Goal: Transaction & Acquisition: Purchase product/service

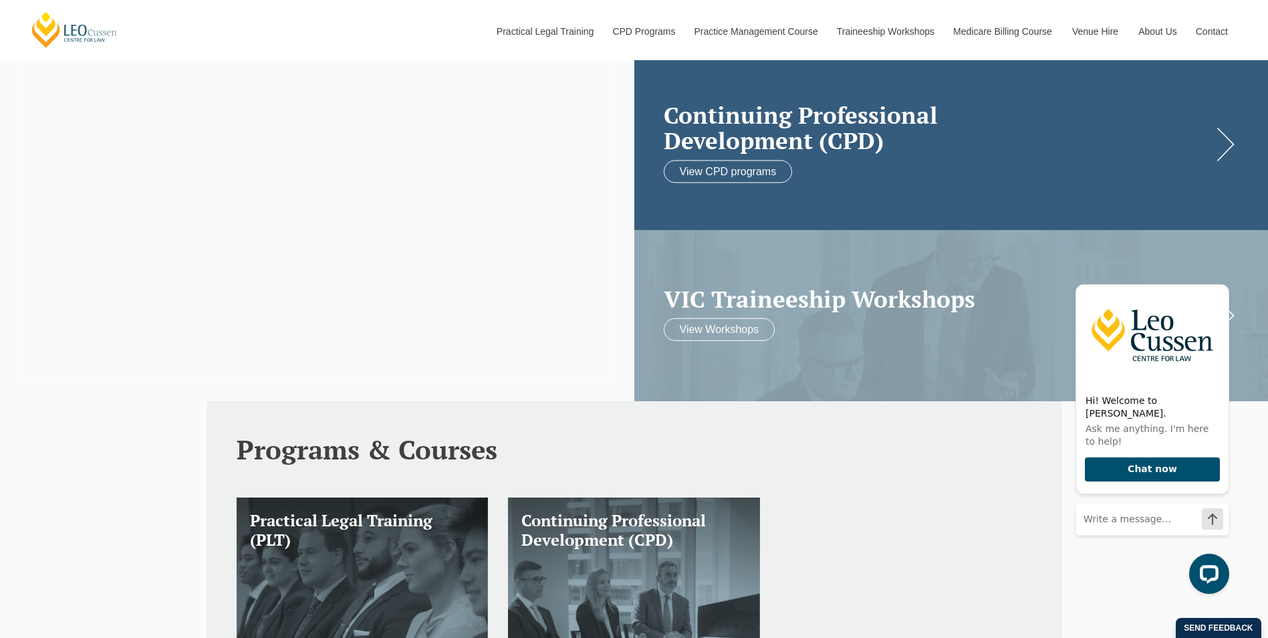
scroll to position [134, 0]
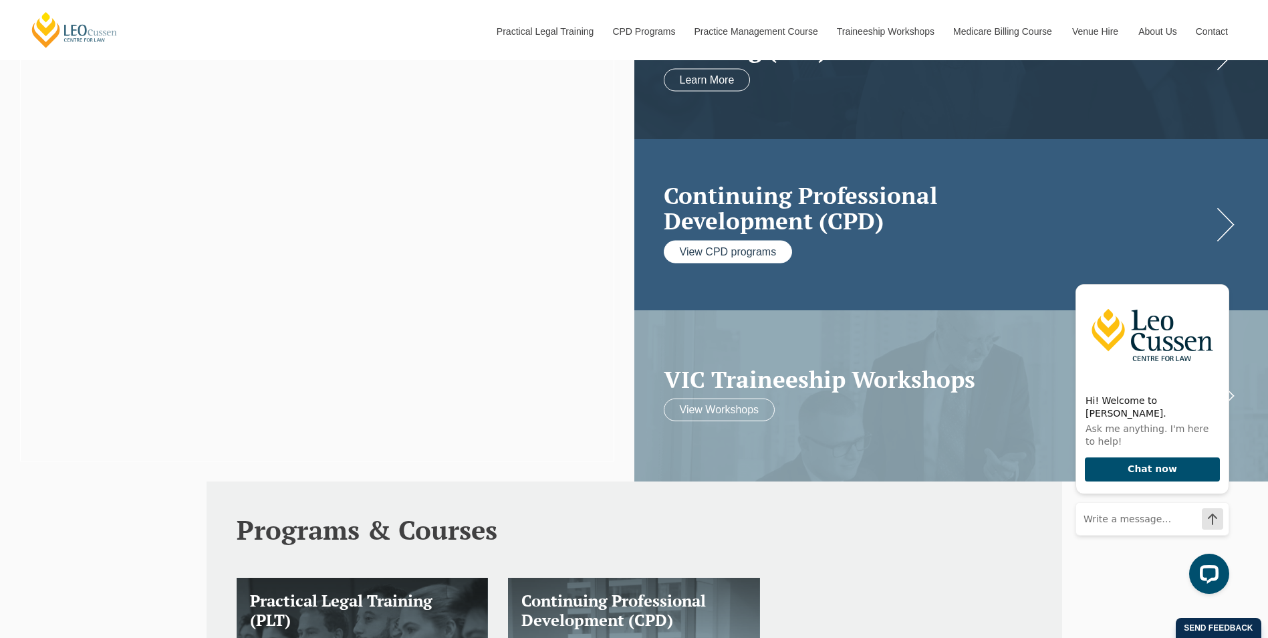
click at [752, 250] on link "View CPD programs" at bounding box center [728, 251] width 129 height 23
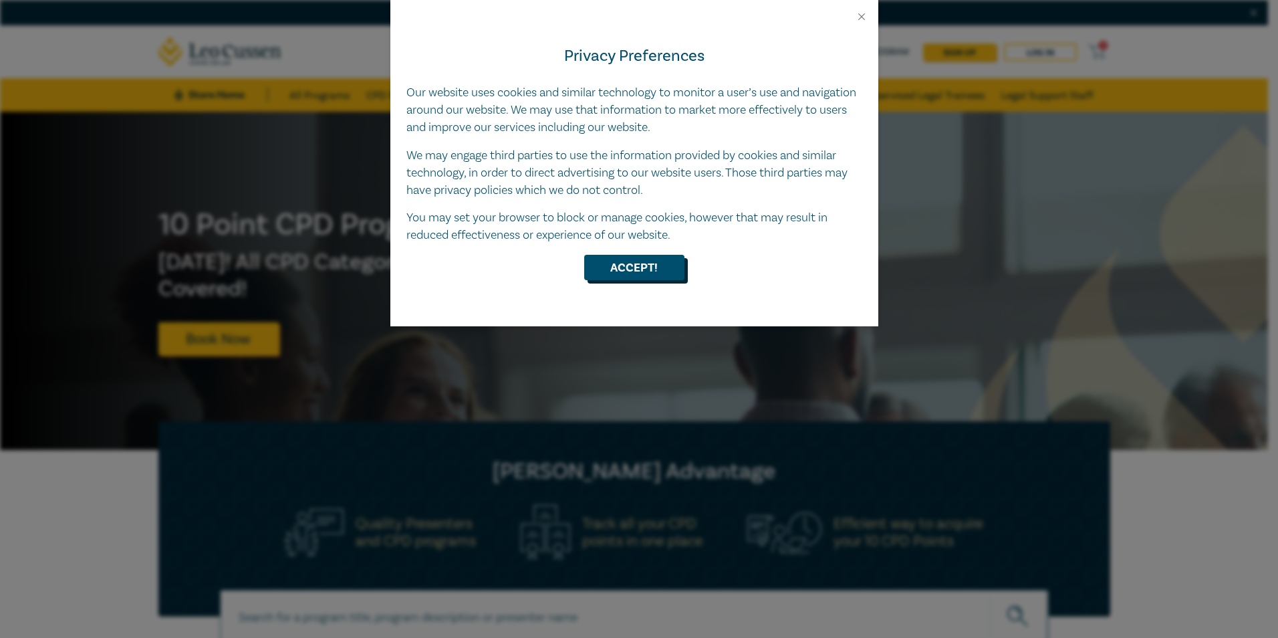
click at [645, 261] on button "Accept!" at bounding box center [634, 267] width 100 height 25
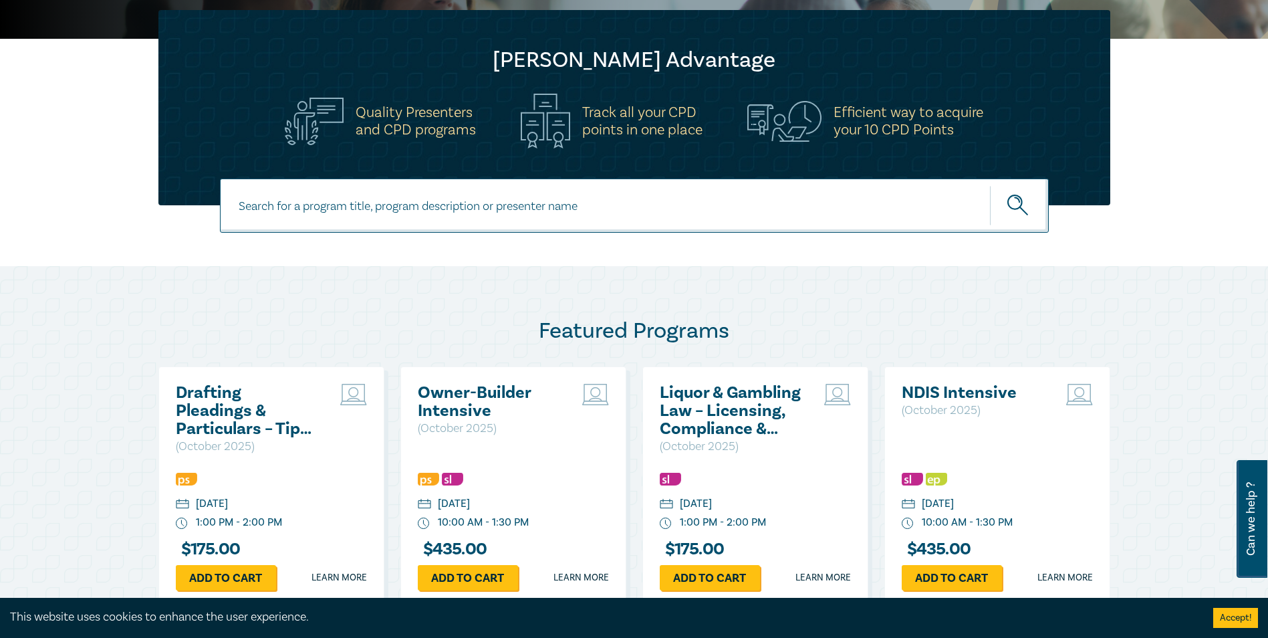
scroll to position [401, 0]
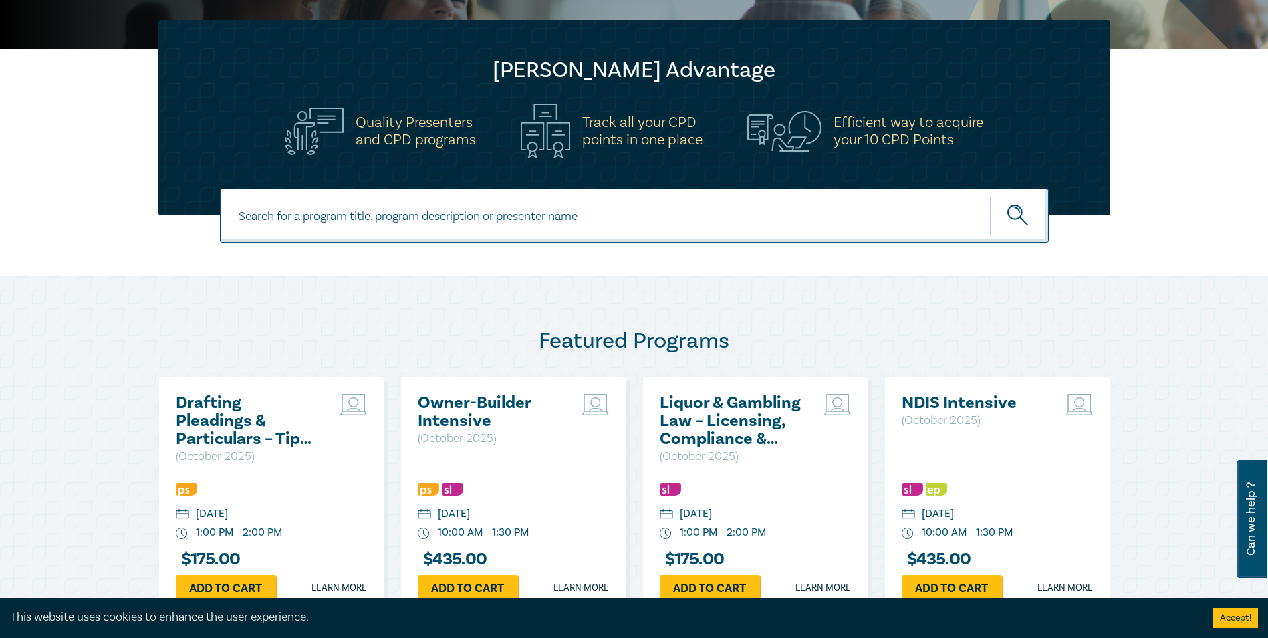
click at [467, 217] on input at bounding box center [634, 216] width 829 height 54
type input "Strategic Procedure in Estate Litigation"
click at [990, 195] on button "submit" at bounding box center [1019, 215] width 59 height 41
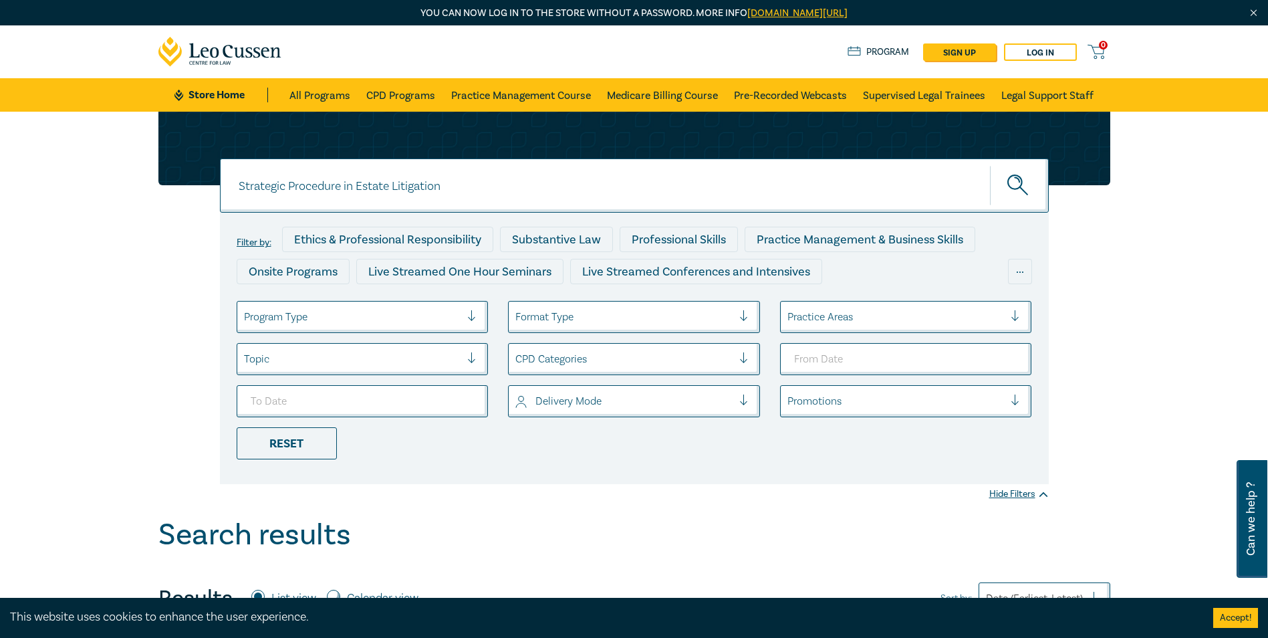
drag, startPoint x: 458, startPoint y: 182, endPoint x: 198, endPoint y: 169, distance: 260.4
click at [198, 169] on div "Strategic Procedure in Estate Litigation Strategic Procedure in Estate Litigati…" at bounding box center [634, 298] width 968 height 372
type input "Trust & Estate Litigation"
click at [990, 165] on button "submit" at bounding box center [1019, 185] width 59 height 41
click at [1016, 181] on icon "submit" at bounding box center [1019, 185] width 23 height 23
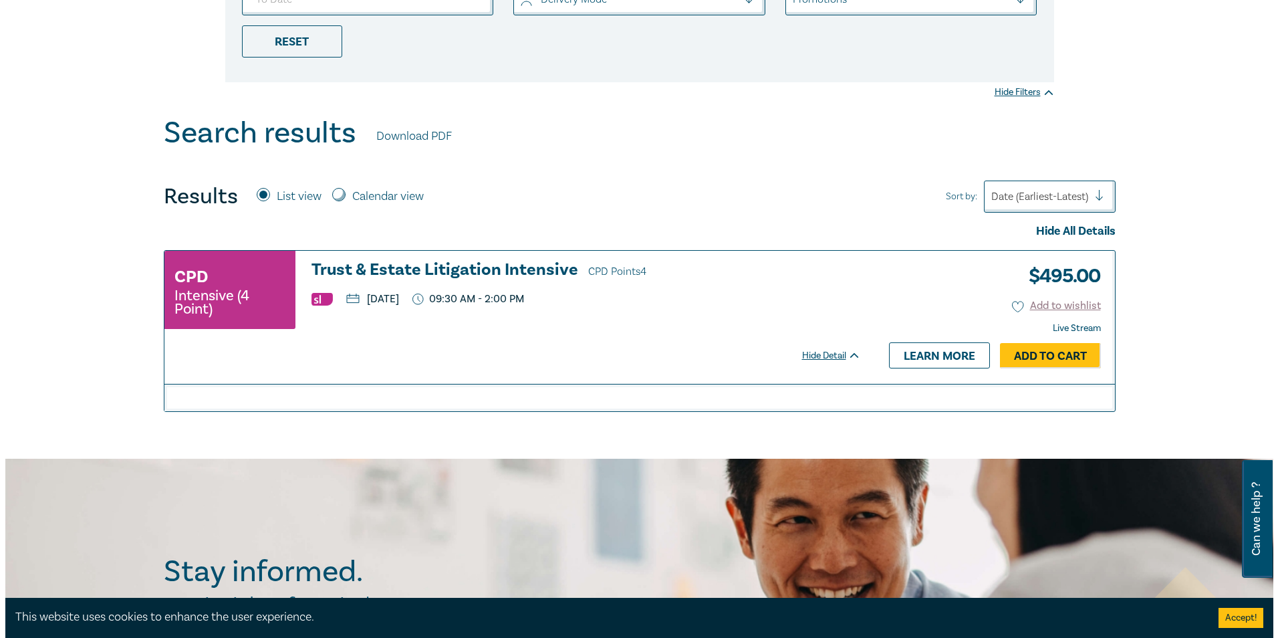
scroll to position [401, 0]
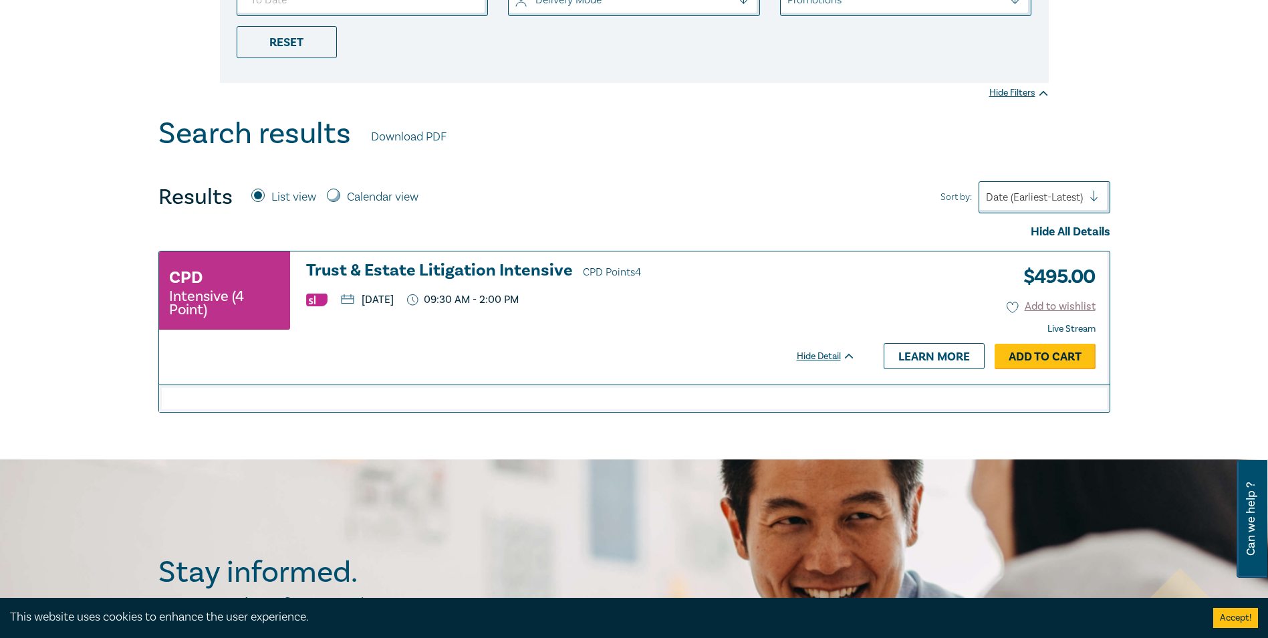
click at [1066, 348] on link "Add to Cart" at bounding box center [1045, 356] width 101 height 25
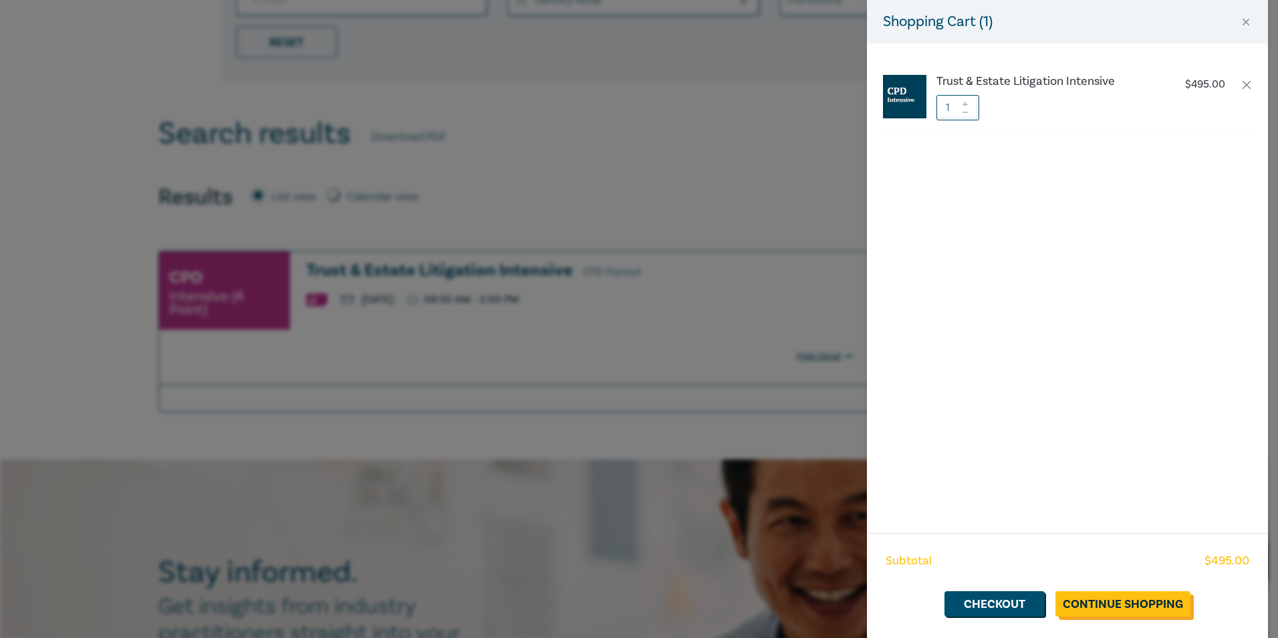
click at [1147, 599] on link "Continue Shopping" at bounding box center [1123, 603] width 135 height 25
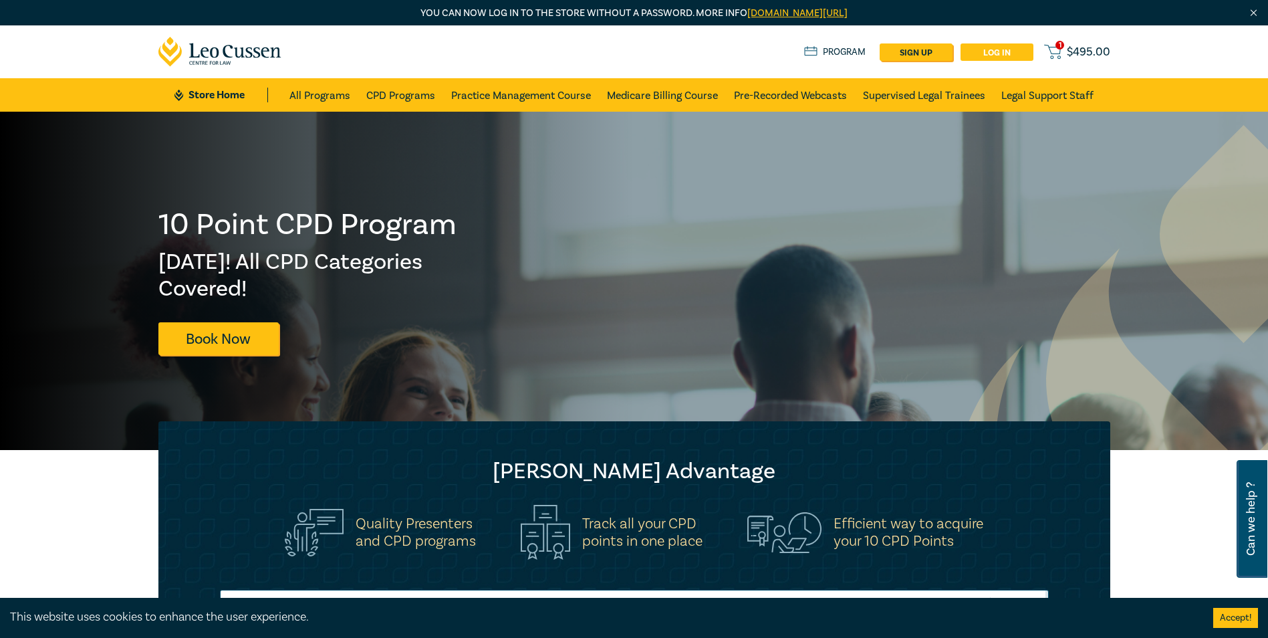
click at [984, 48] on link "Log in" at bounding box center [997, 51] width 73 height 17
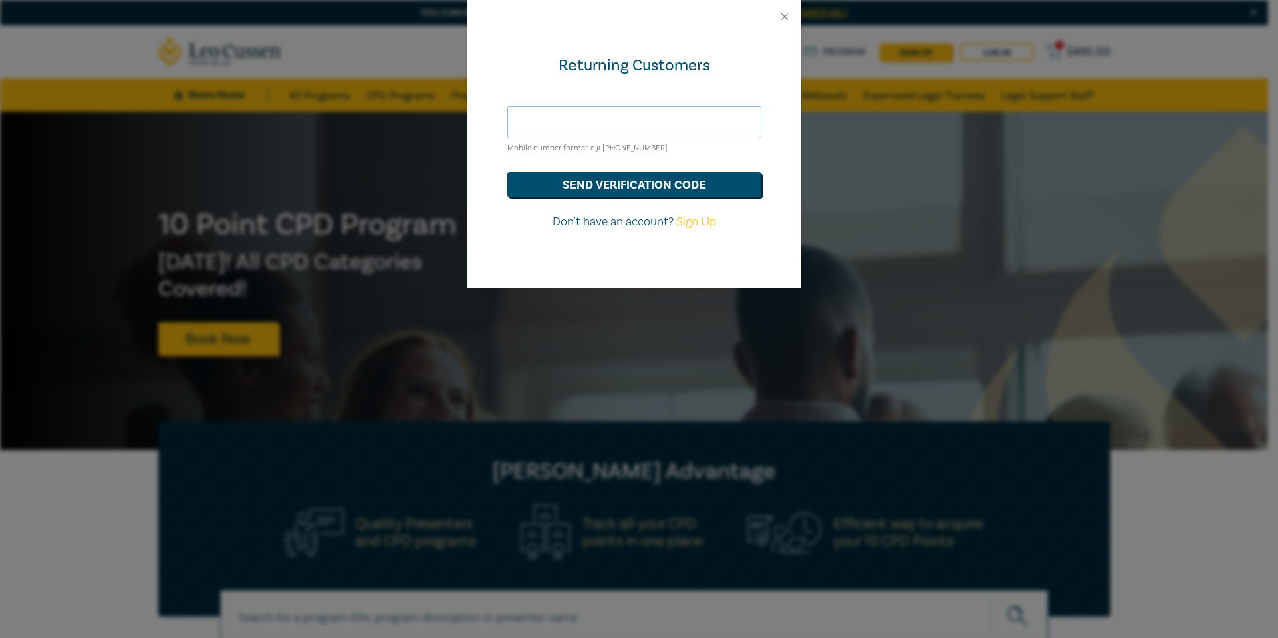
click at [636, 118] on input "text" at bounding box center [634, 122] width 254 height 32
type input "birdsey@bigpond.com"
click at [619, 180] on button "send verification code" at bounding box center [634, 184] width 254 height 25
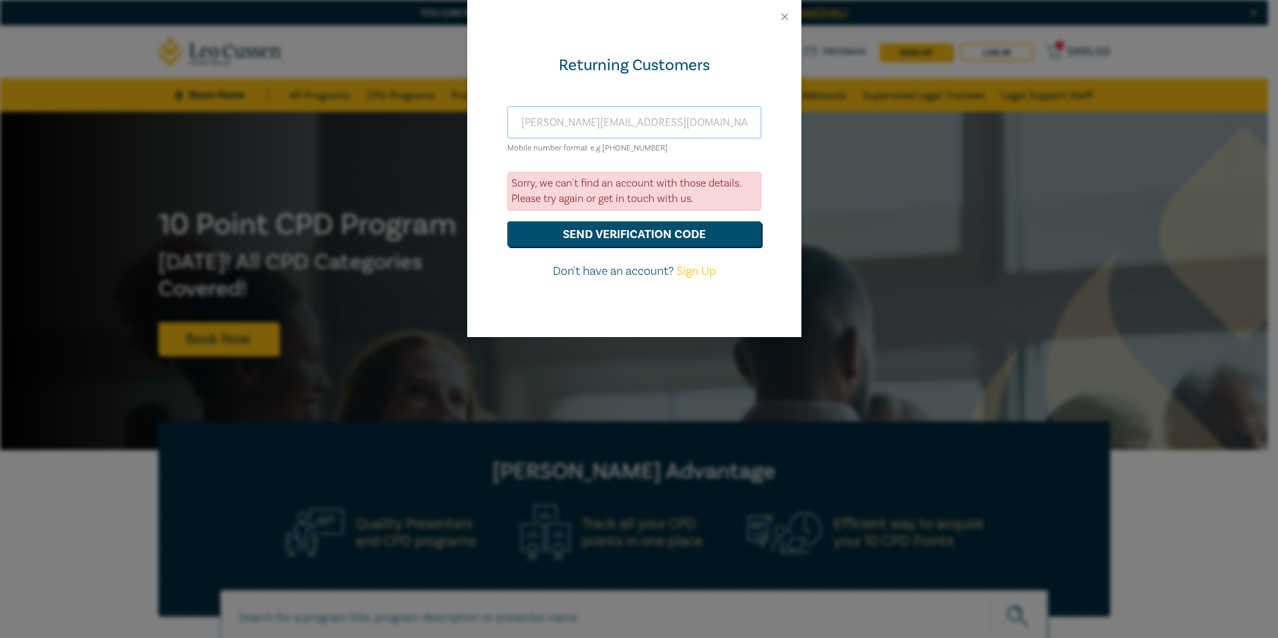
drag, startPoint x: 635, startPoint y: 124, endPoint x: 485, endPoint y: 125, distance: 150.4
click at [485, 125] on div "Returning Customers birdsey@bigpond.com Mobile number format e.g +61 000000000 …" at bounding box center [634, 185] width 334 height 304
click at [428, 148] on div "Returning Customers birdsey@bigpond.com Mobile number format e.g +61 000000000 …" at bounding box center [639, 319] width 1278 height 638
click at [782, 17] on button "Close" at bounding box center [785, 17] width 12 height 12
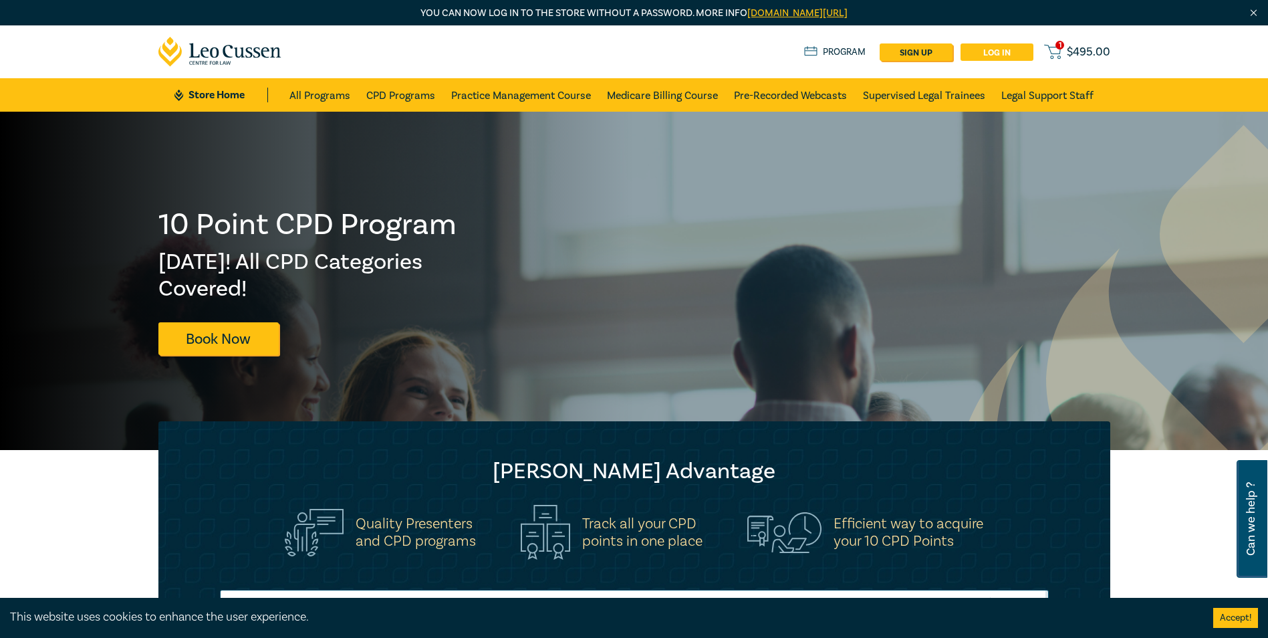
click at [994, 45] on link "Log in" at bounding box center [997, 51] width 73 height 17
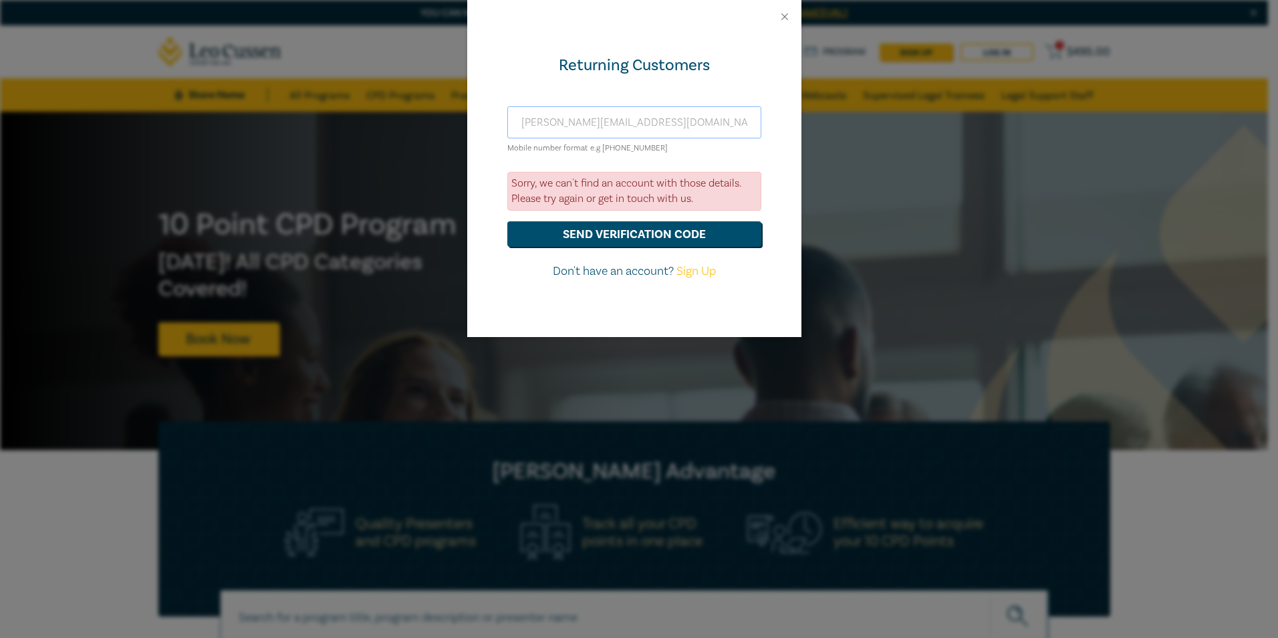
drag, startPoint x: 634, startPoint y: 120, endPoint x: 463, endPoint y: 109, distance: 171.5
click at [463, 109] on div "Returning Customers birdsey@bigpond.com Mobile number format e.g +61 000000000 …" at bounding box center [639, 319] width 1278 height 638
drag, startPoint x: 754, startPoint y: 191, endPoint x: 753, endPoint y: 168, distance: 22.8
click at [753, 168] on form "birdsey@bigpond.com Mobile number format e.g +61 000000000 Sorry, we can't find…" at bounding box center [634, 193] width 254 height 174
drag, startPoint x: 634, startPoint y: 119, endPoint x: 469, endPoint y: 111, distance: 165.3
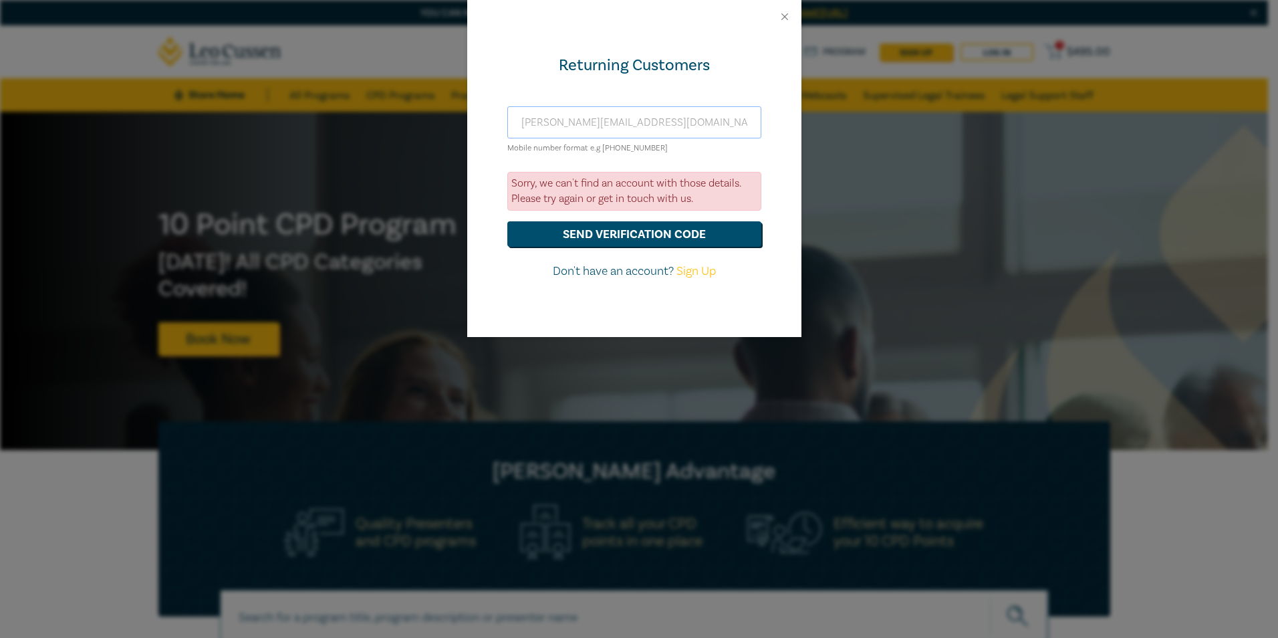
click at [469, 111] on div "Returning Customers birdsey@bigpond.com Mobile number format e.g +61 000000000 …" at bounding box center [634, 185] width 334 height 304
click at [783, 8] on div at bounding box center [634, 16] width 334 height 33
click at [606, 116] on input "text" at bounding box center [634, 122] width 254 height 32
type input "lrsecen2@gmail.com"
click at [623, 229] on button "send verification code" at bounding box center [634, 233] width 254 height 25
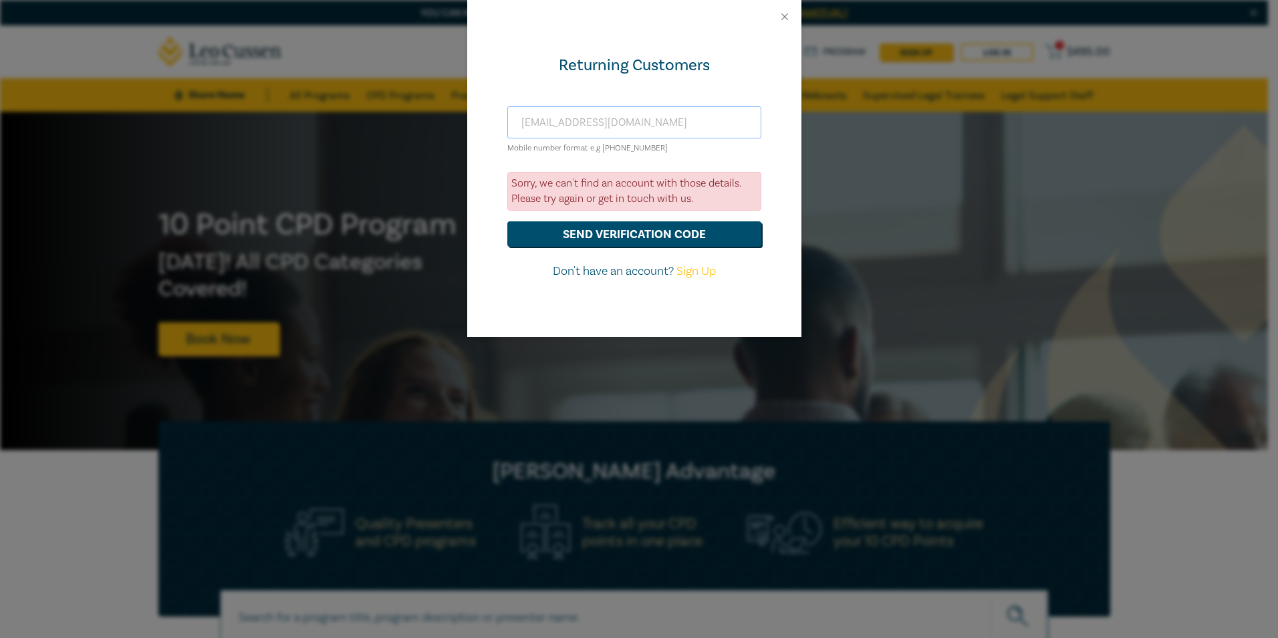
drag, startPoint x: 637, startPoint y: 122, endPoint x: 485, endPoint y: 117, distance: 151.8
click at [485, 117] on div "Returning Customers lrsecen2@gmail.com Mobile number format e.g +61 000000000 S…" at bounding box center [634, 185] width 334 height 304
click at [593, 113] on input "text" at bounding box center [634, 122] width 254 height 32
click at [786, 14] on button "Close" at bounding box center [785, 17] width 12 height 12
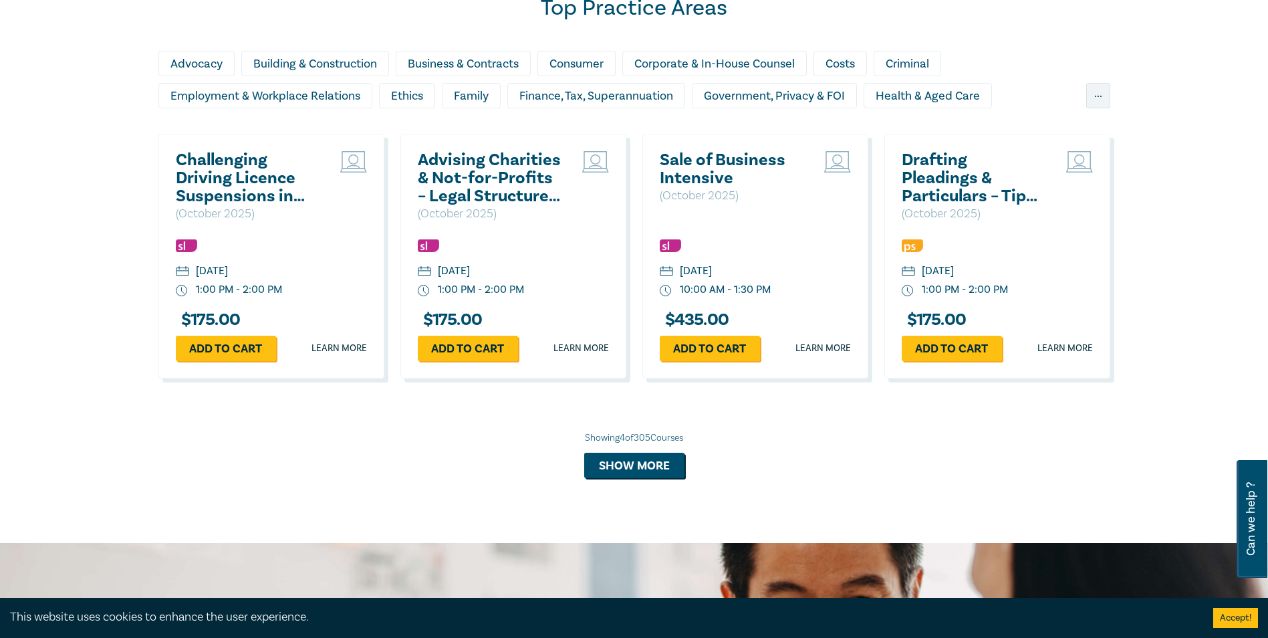
scroll to position [1404, 0]
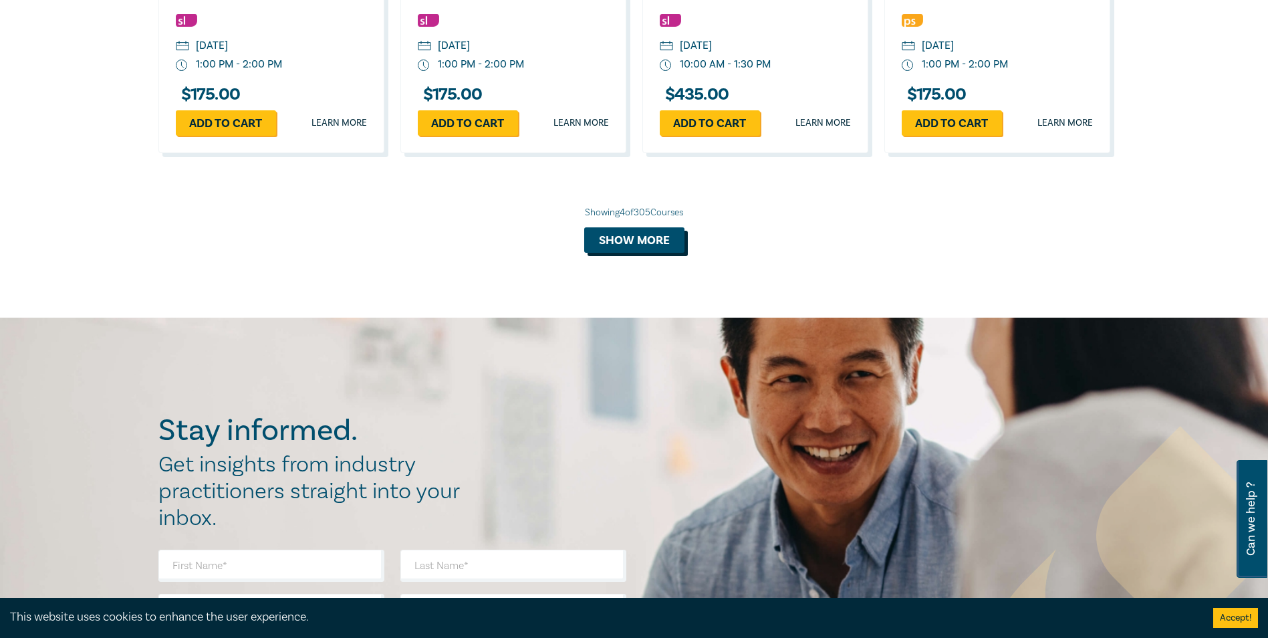
click at [654, 243] on button "Show more" at bounding box center [634, 239] width 100 height 25
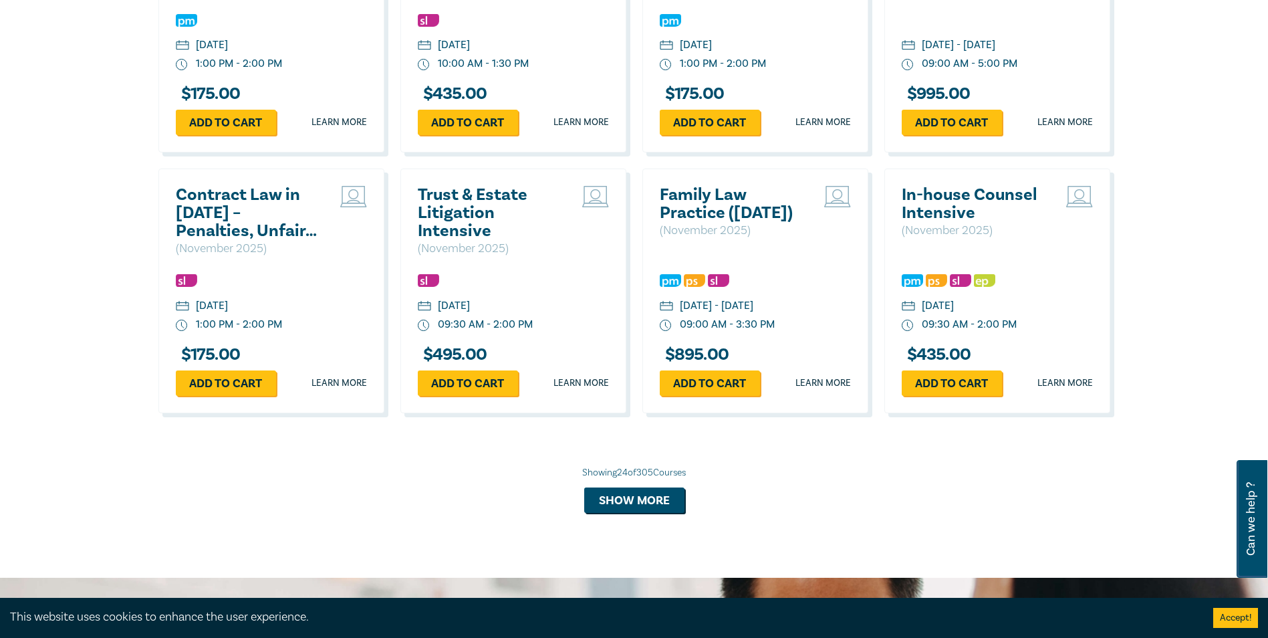
scroll to position [2474, 0]
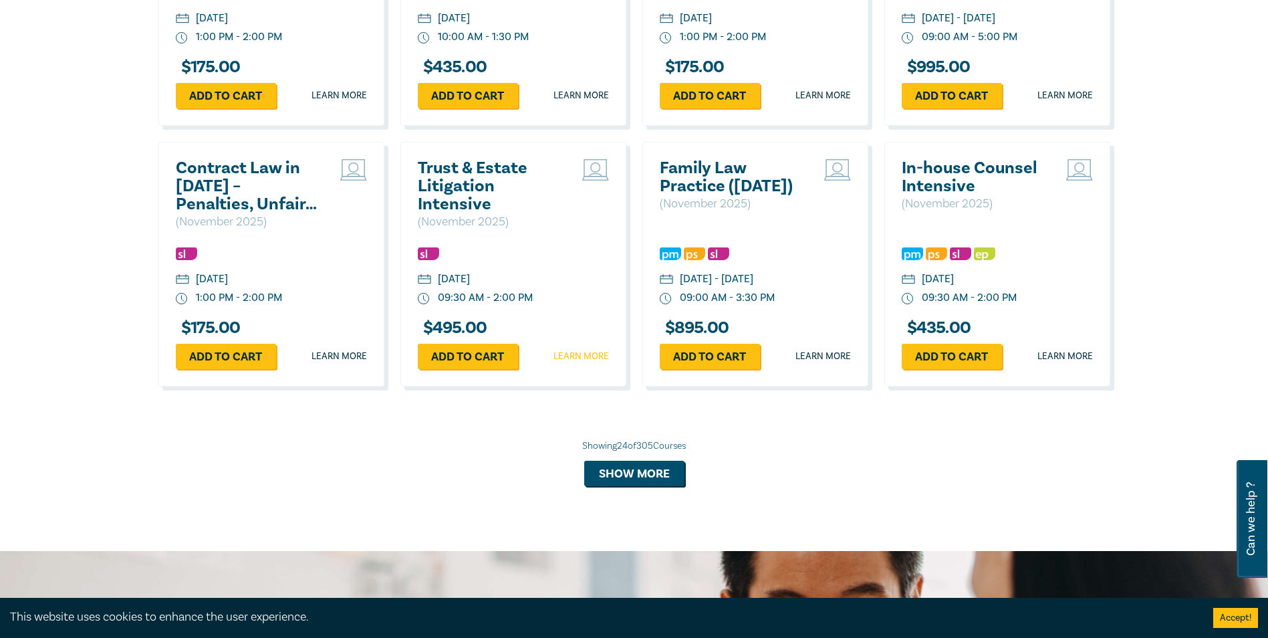
click at [596, 363] on link "Learn more" at bounding box center [581, 356] width 55 height 13
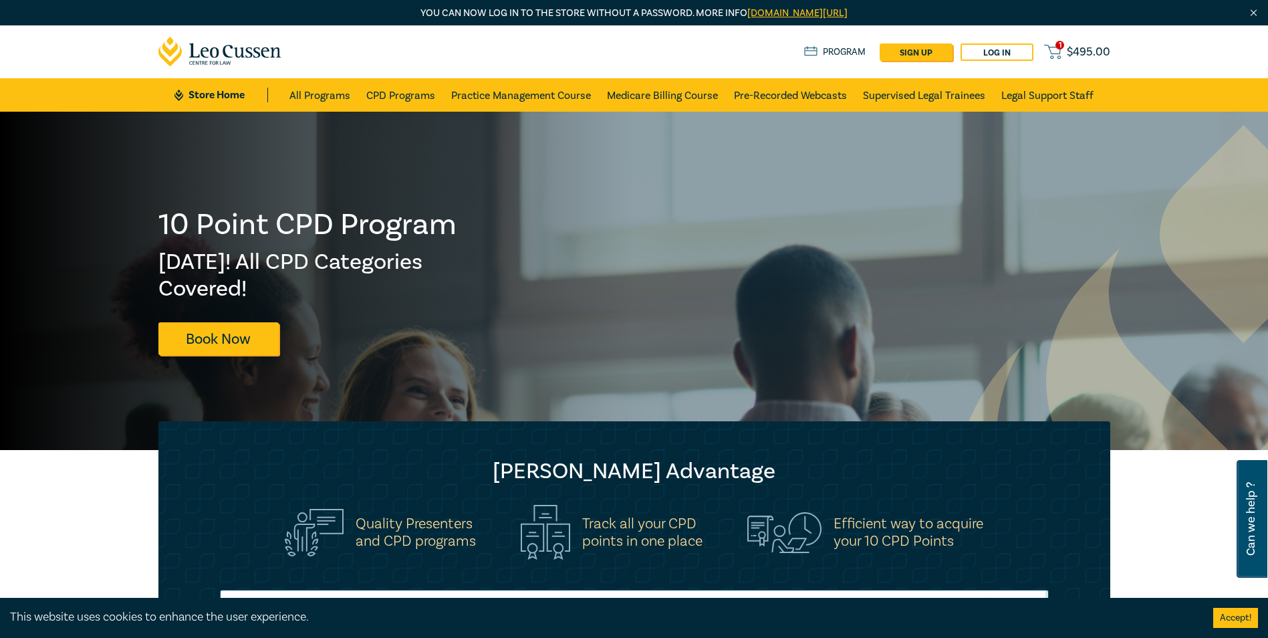
click at [1096, 49] on span "$ 495.00" at bounding box center [1088, 52] width 43 height 15
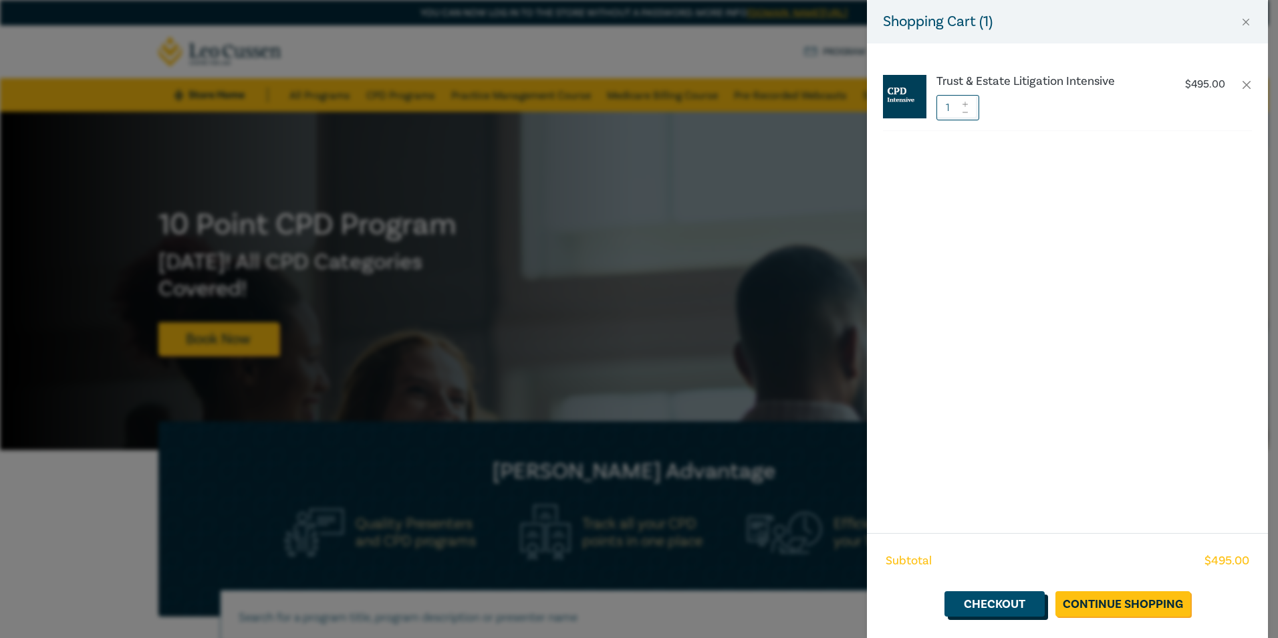
click at [1015, 600] on link "Checkout" at bounding box center [995, 603] width 100 height 25
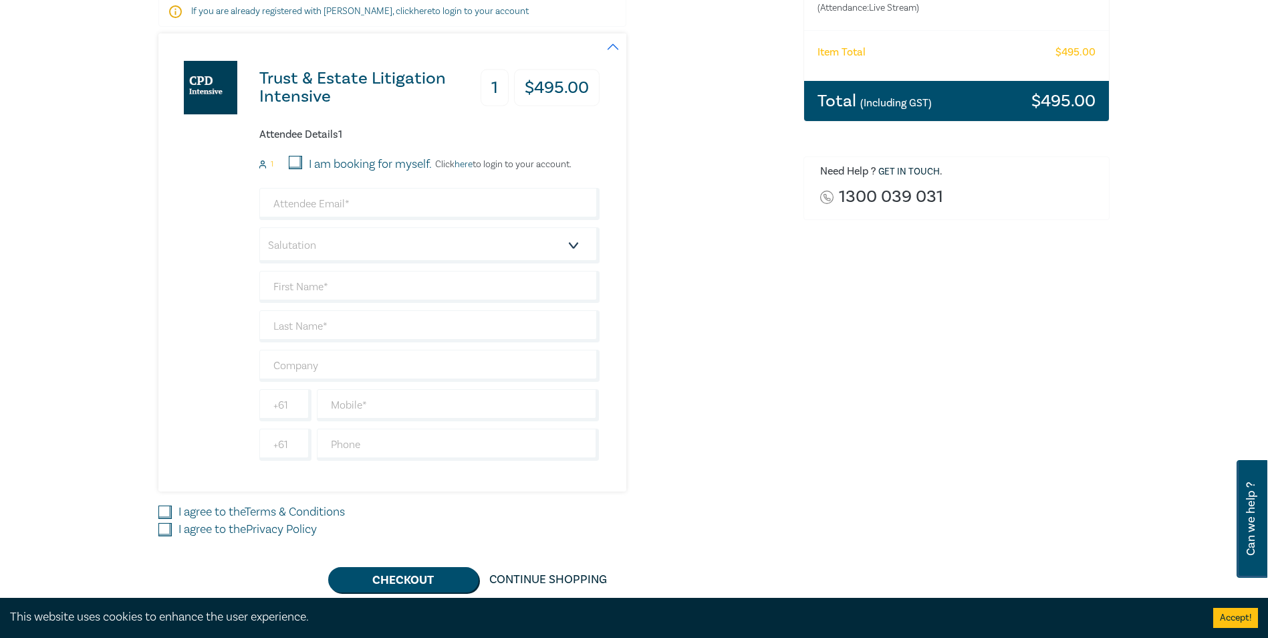
scroll to position [267, 0]
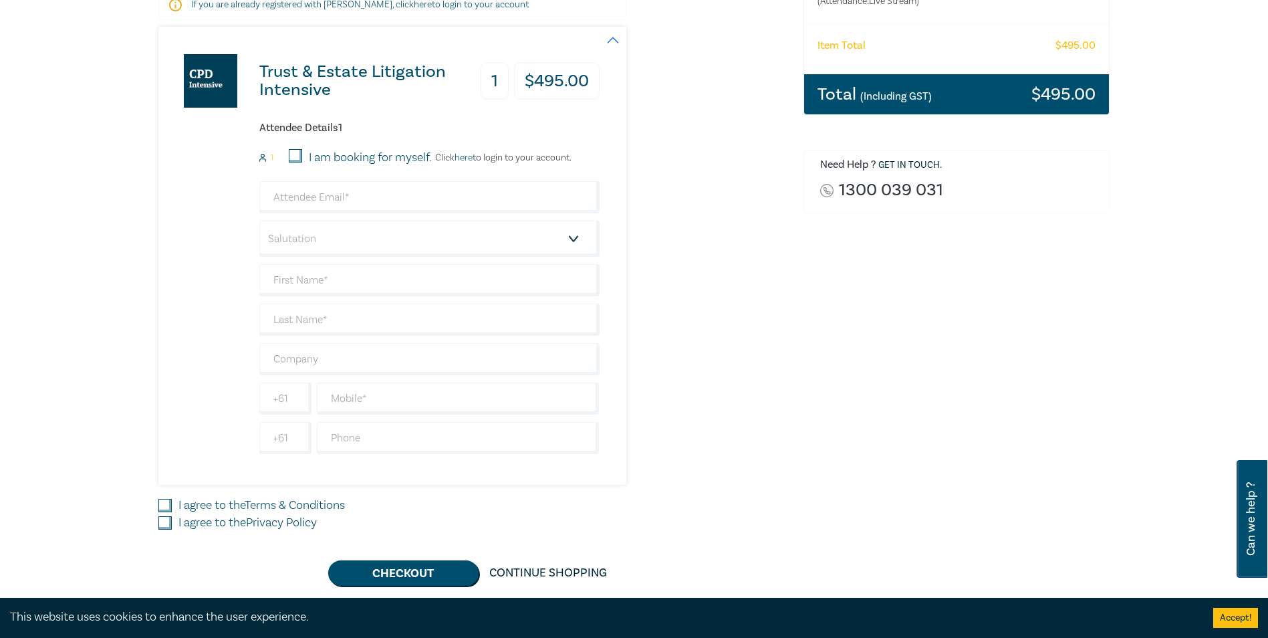
click at [469, 156] on link "here" at bounding box center [464, 158] width 18 height 12
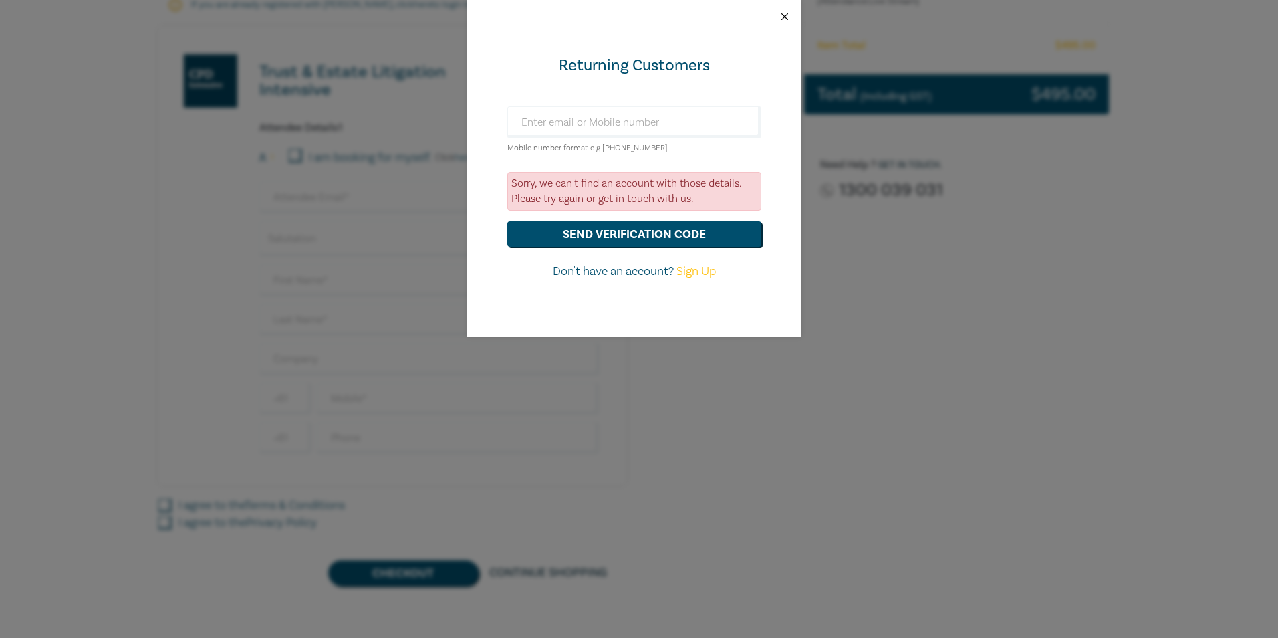
click at [786, 12] on button "Close" at bounding box center [785, 17] width 12 height 12
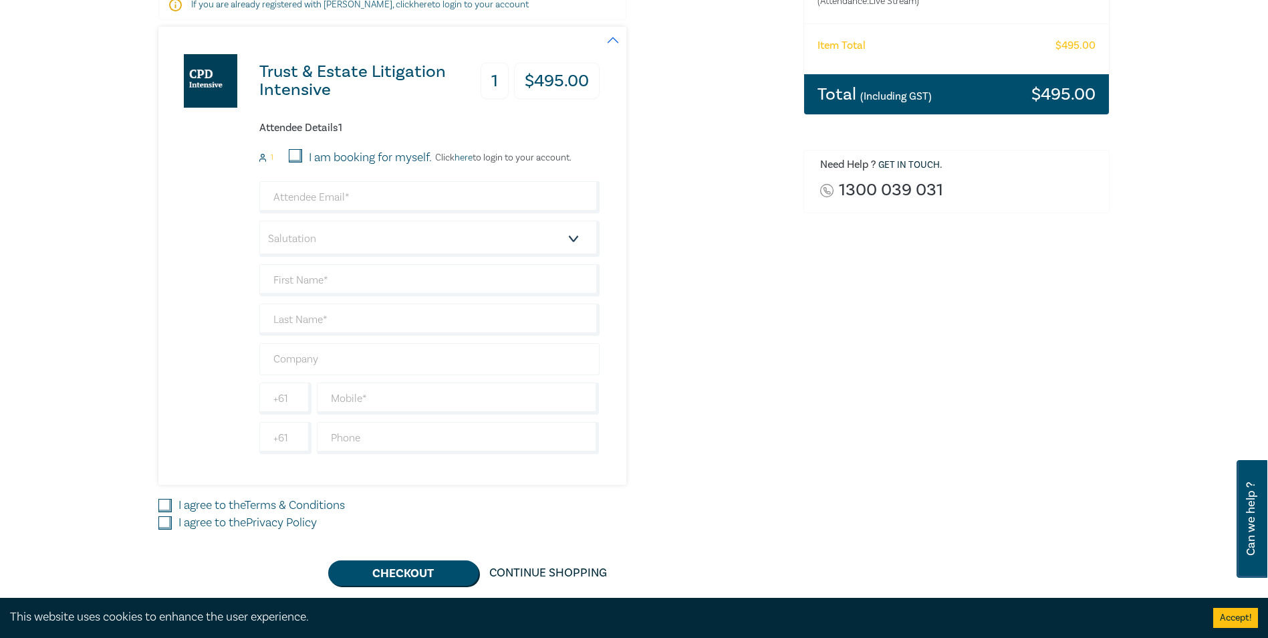
scroll to position [201, 0]
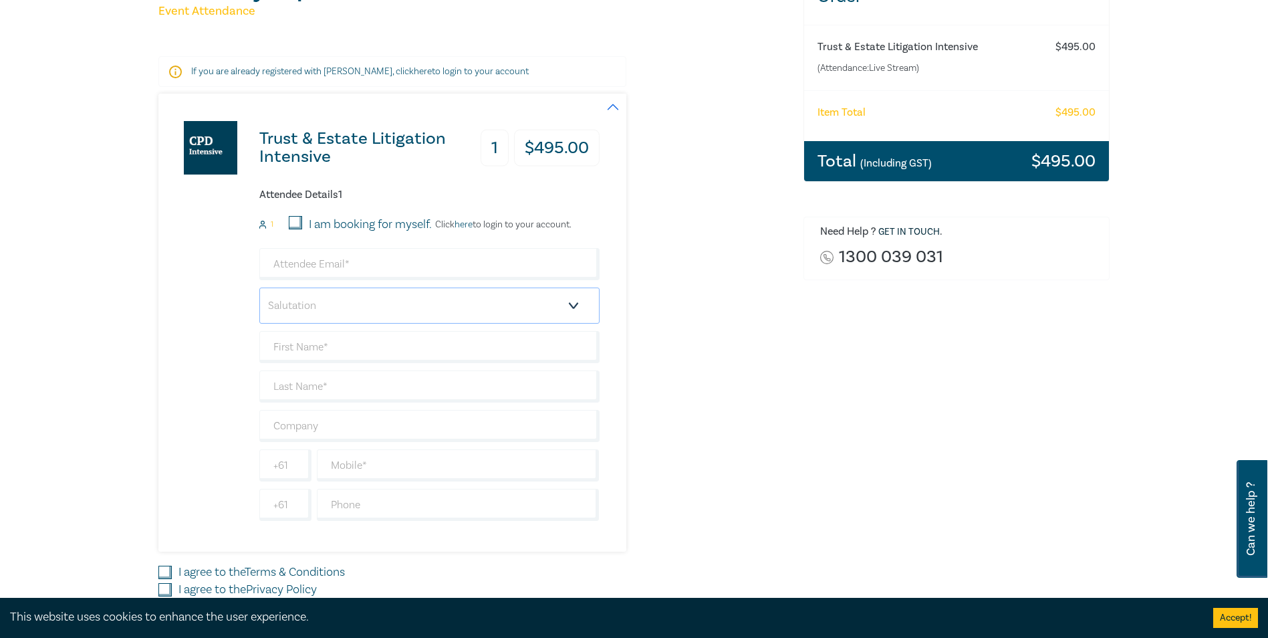
click at [574, 304] on select "Salutation Mr. Mrs. Ms. Miss Dr. Prof. Other" at bounding box center [429, 305] width 340 height 36
select select "Mrs."
click at [259, 287] on select "Salutation Mr. Mrs. Ms. Miss Dr. Prof. Other" at bounding box center [429, 305] width 340 height 36
click at [316, 347] on input "text" at bounding box center [429, 347] width 340 height 32
click at [471, 224] on link "here" at bounding box center [464, 225] width 18 height 12
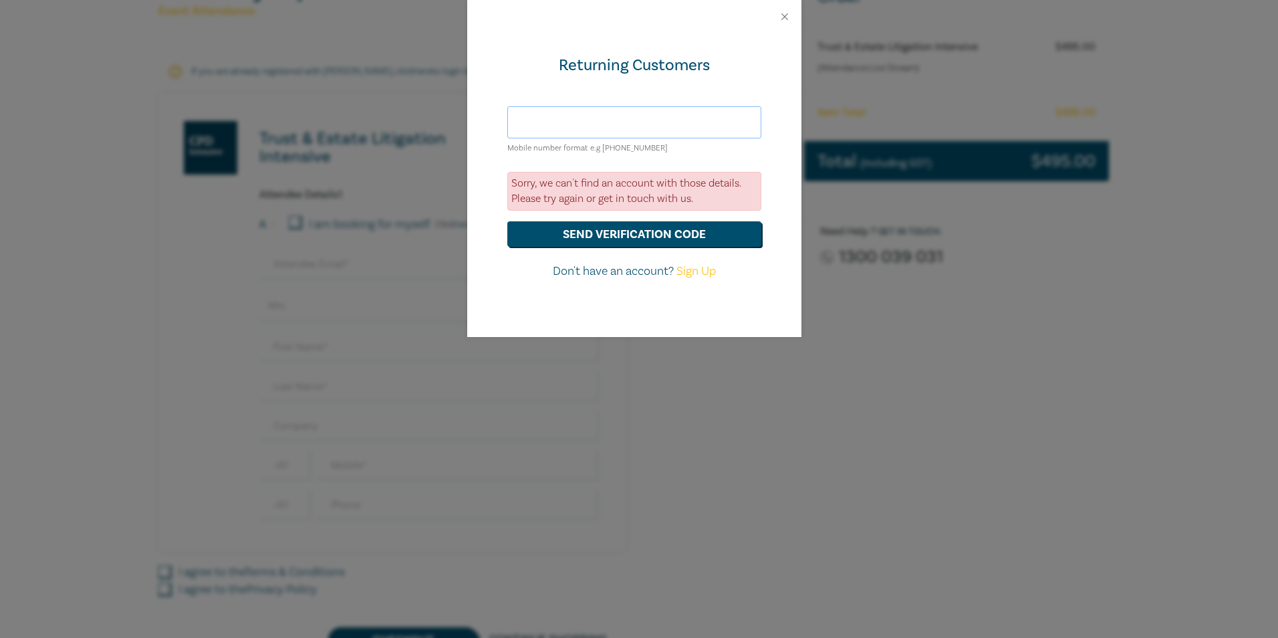
click at [549, 125] on input "text" at bounding box center [634, 122] width 254 height 32
click at [709, 232] on button "send verification code" at bounding box center [634, 233] width 254 height 25
click at [626, 122] on input "lrsecen@gmail.com" at bounding box center [634, 122] width 254 height 32
type input "l"
click at [785, 15] on button "Close" at bounding box center [785, 17] width 12 height 12
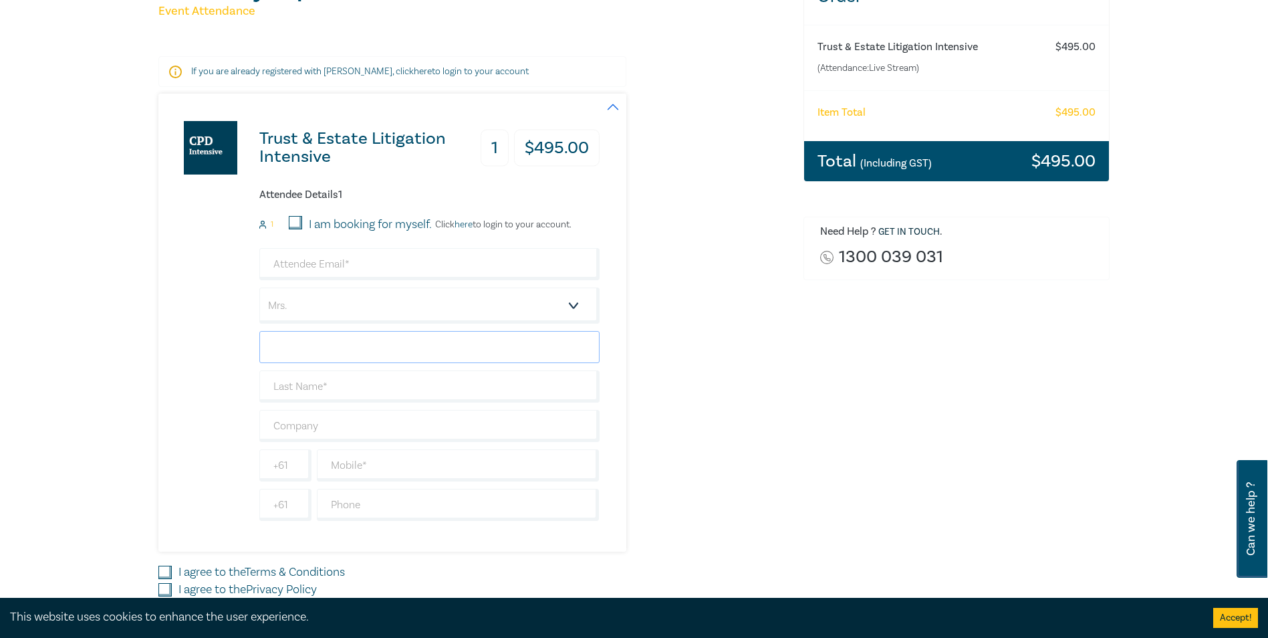
click at [374, 341] on input "text" at bounding box center [429, 347] width 340 height 32
type input "Lorraine"
type input "Secen"
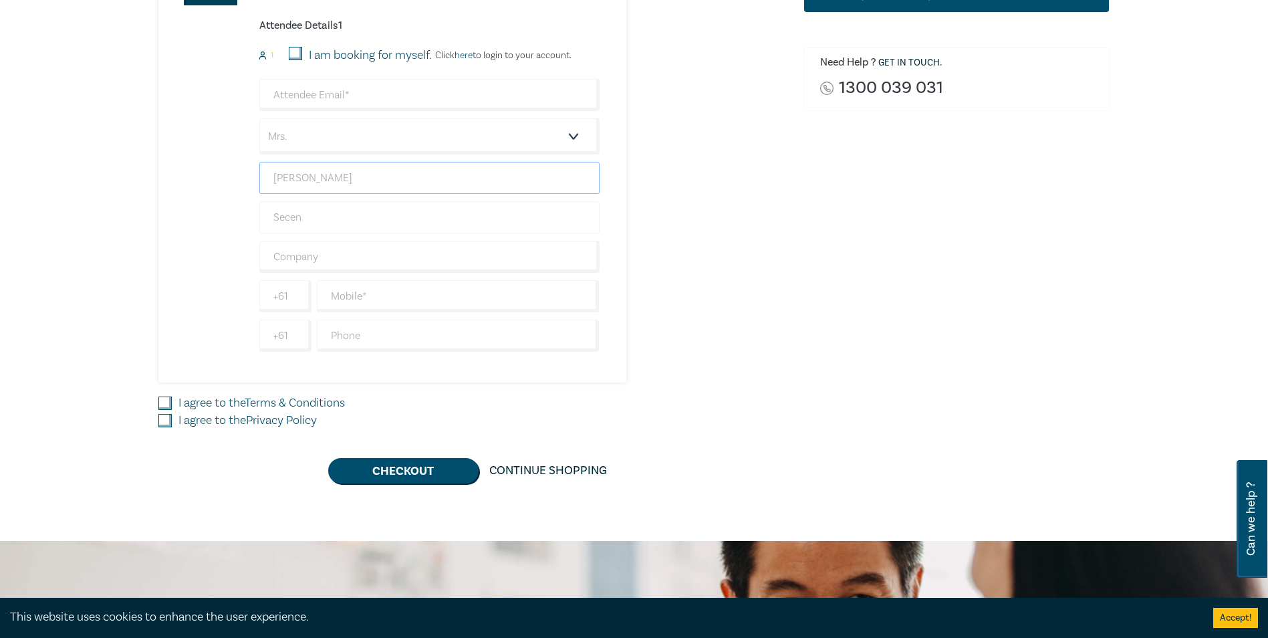
scroll to position [401, 0]
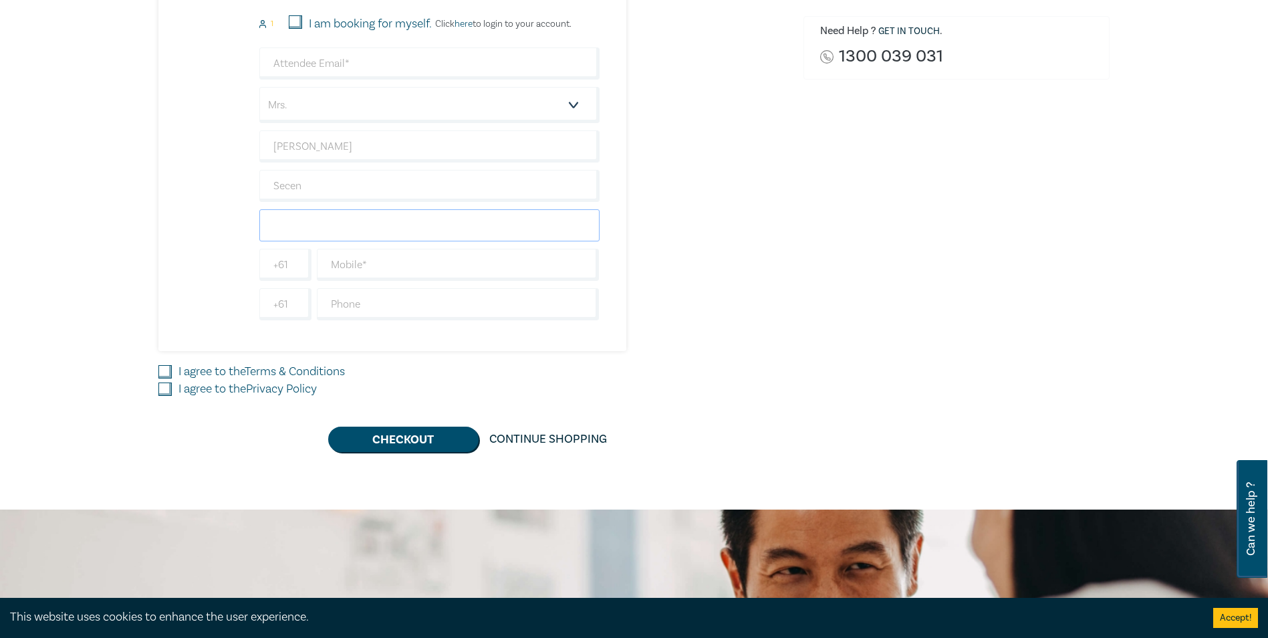
click at [301, 227] on input "text" at bounding box center [429, 225] width 340 height 32
type input "Birdsey Dedman & Bartlett"
type input "lrsecen2@gmail.com"
click at [354, 263] on input "text" at bounding box center [458, 265] width 283 height 32
type input "0438223655"
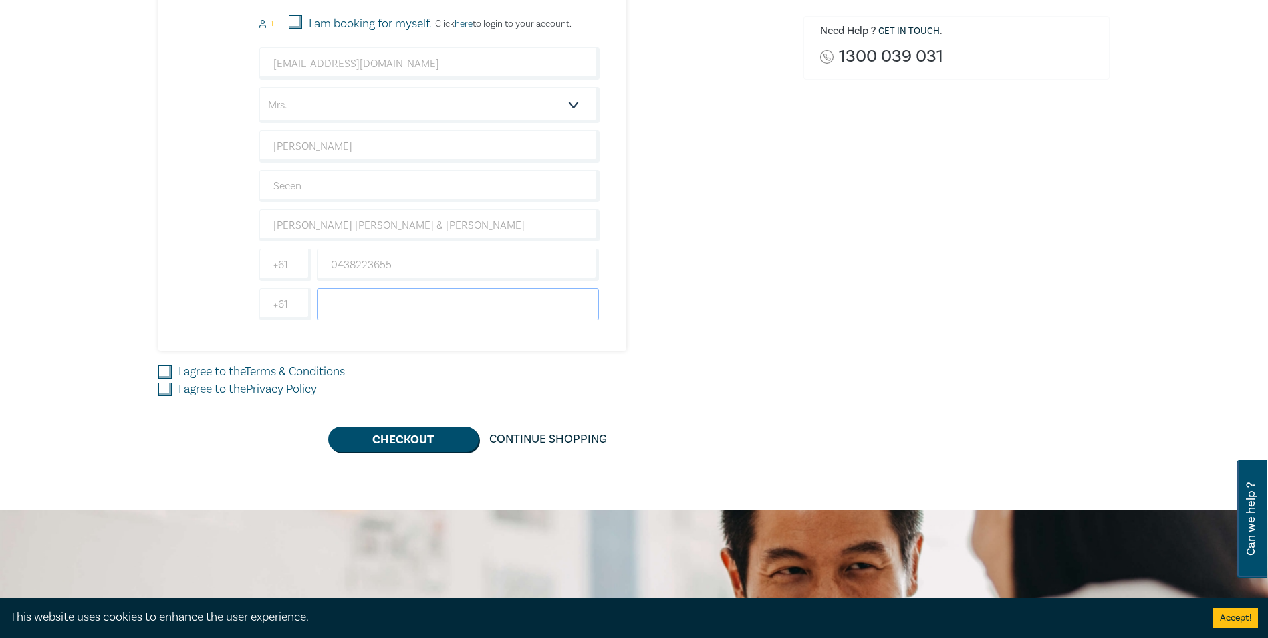
click at [344, 302] on input "text" at bounding box center [458, 304] width 283 height 32
type input "0352223655"
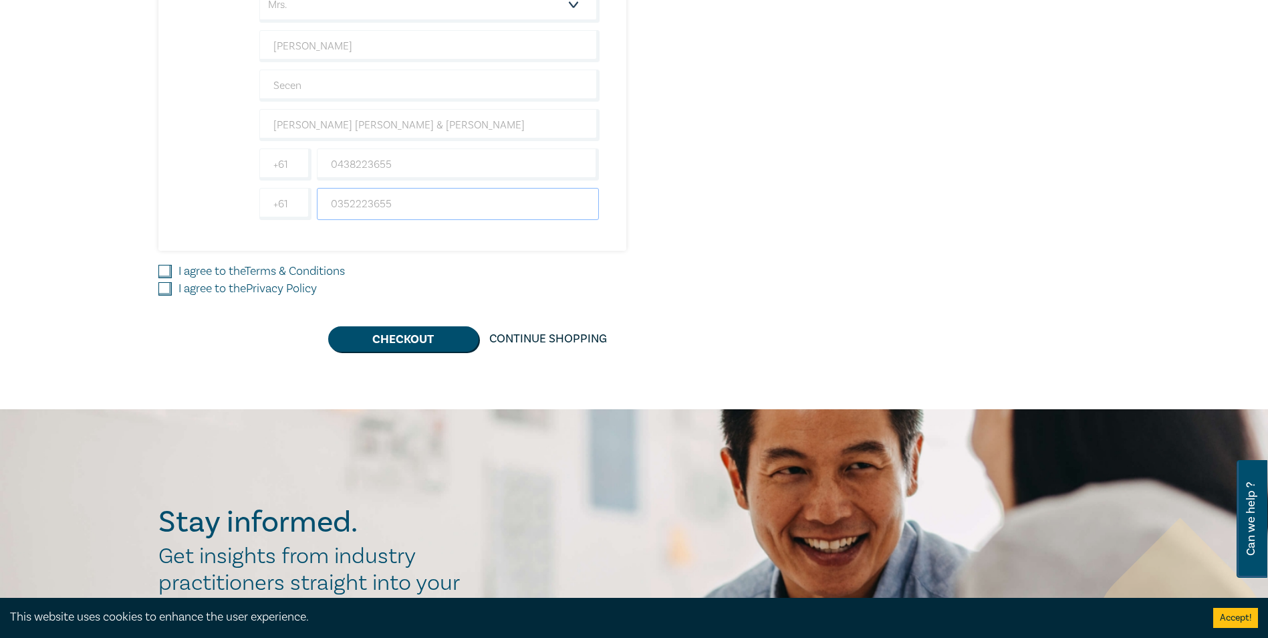
scroll to position [535, 0]
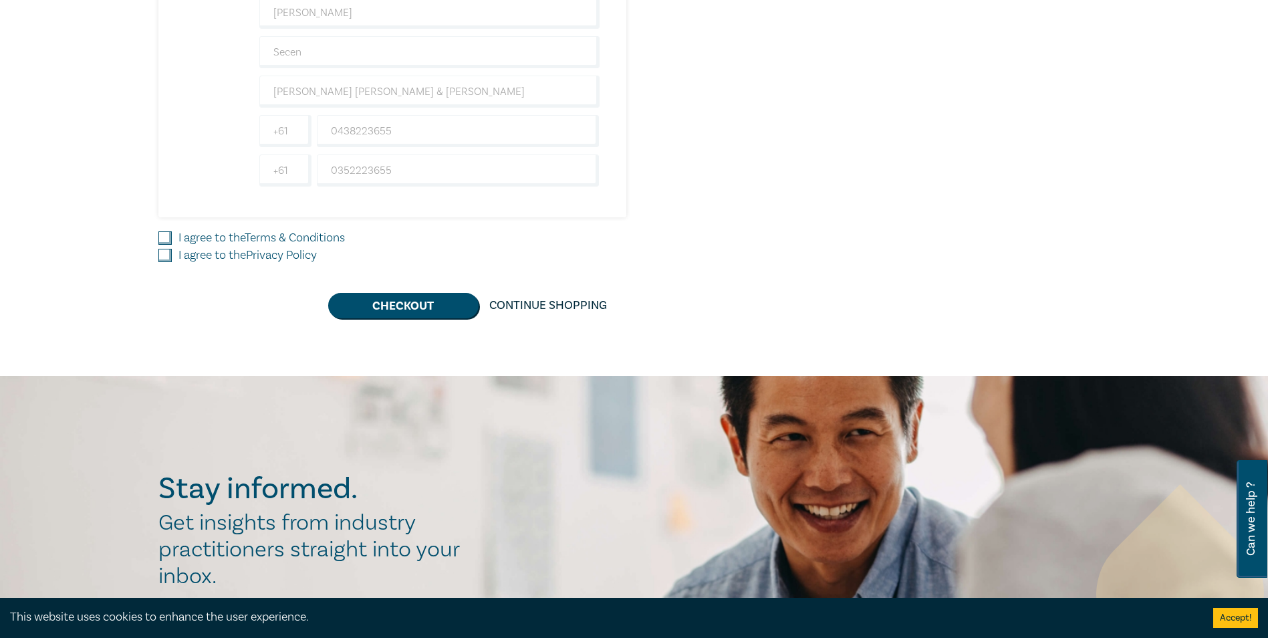
click at [165, 237] on input "I agree to the Terms & Conditions" at bounding box center [164, 237] width 13 height 13
checkbox input "true"
click at [168, 253] on input "I agree to the Privacy Policy" at bounding box center [164, 255] width 13 height 13
checkbox input "true"
click at [397, 304] on button "Checkout" at bounding box center [403, 305] width 150 height 25
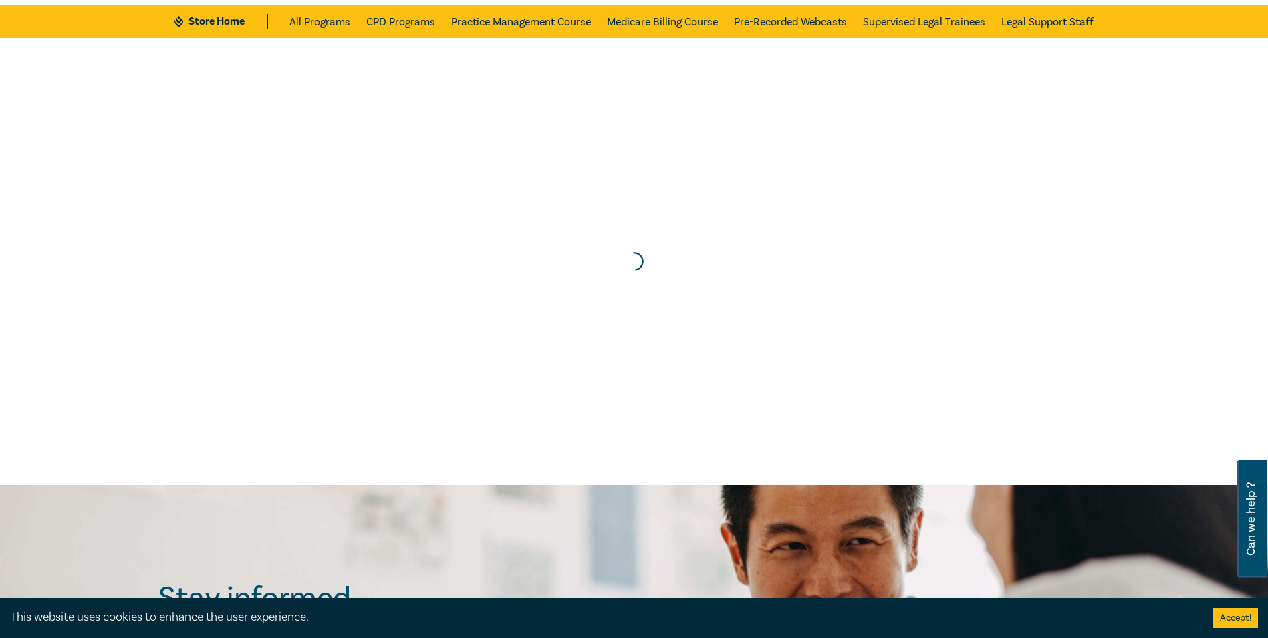
scroll to position [0, 0]
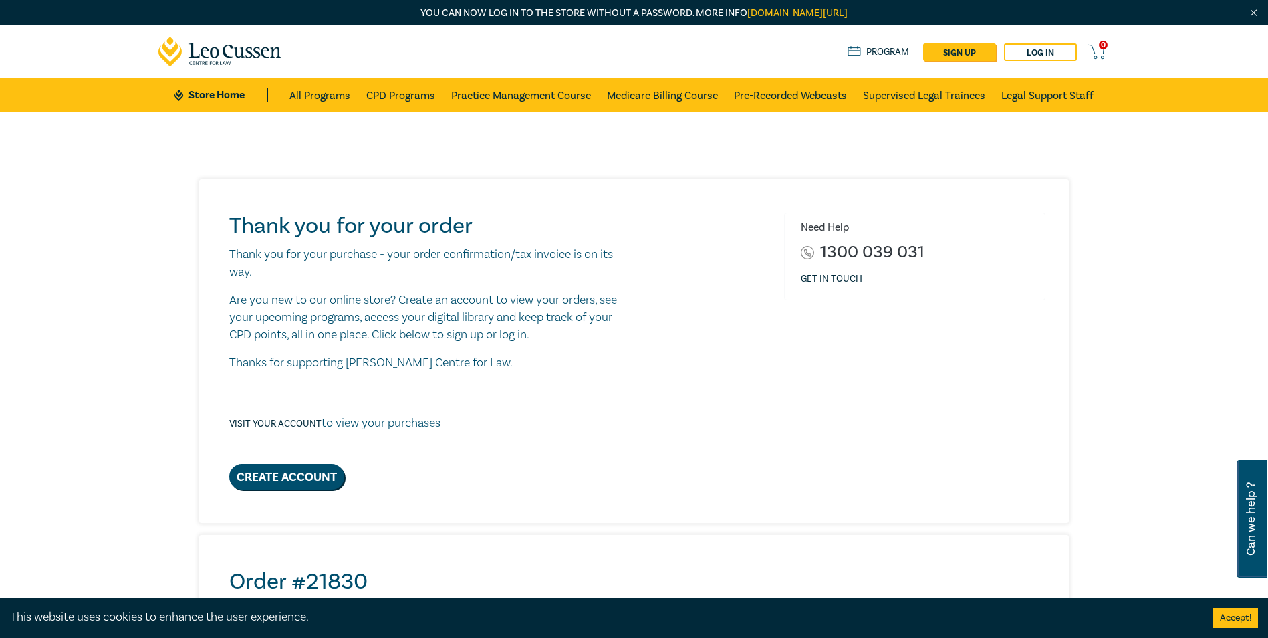
click at [736, 165] on div "Thank you for your order Thank you for your purchase - your order confirmation/…" at bounding box center [634, 603] width 1268 height 983
click at [796, 12] on link "leocussen.edu.au/passwordless/" at bounding box center [797, 13] width 100 height 13
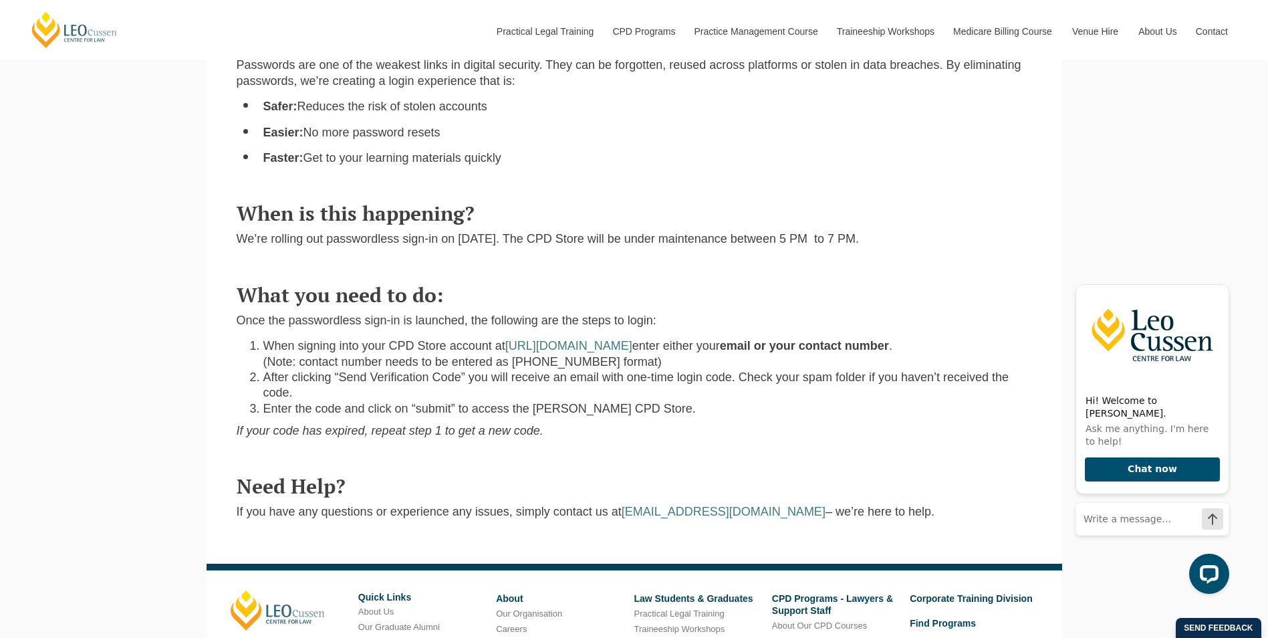
scroll to position [735, 0]
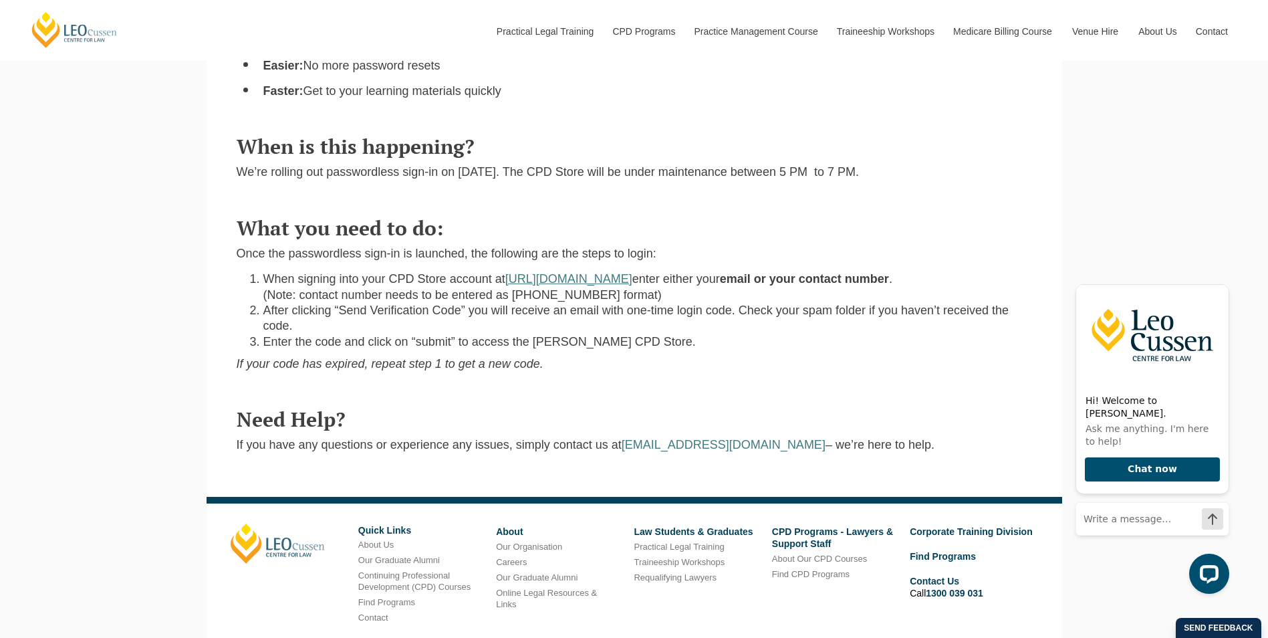
click at [632, 272] on link "[URL][DOMAIN_NAME]" at bounding box center [568, 278] width 127 height 13
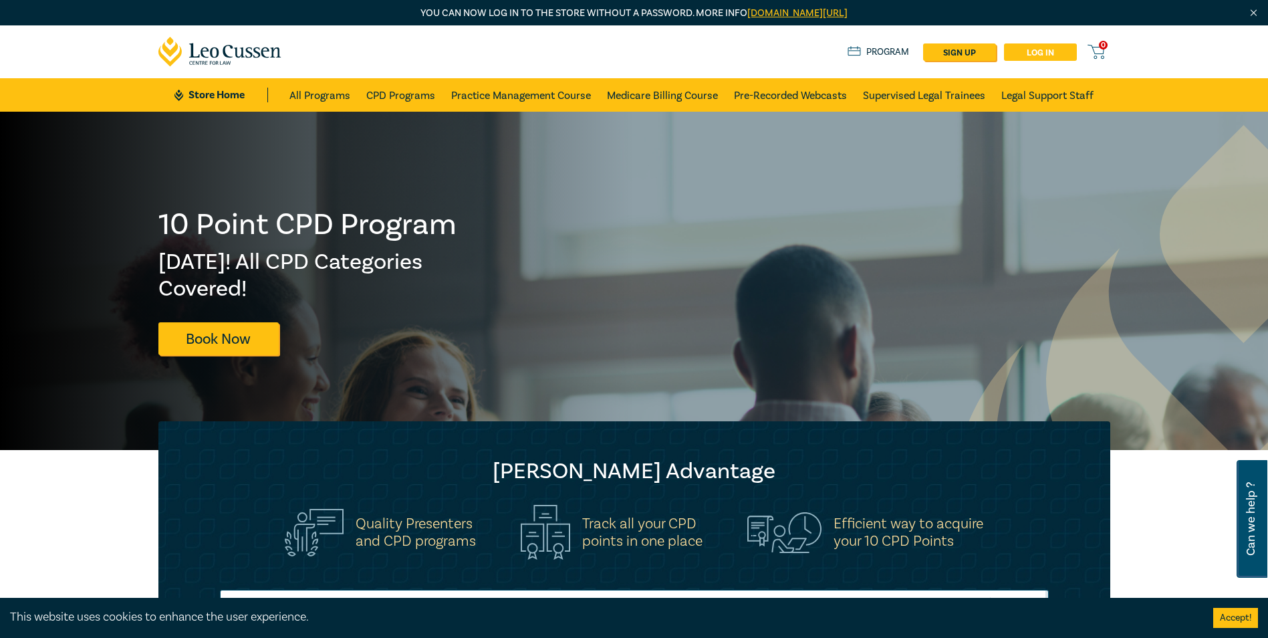
click at [1046, 51] on link "Log in" at bounding box center [1040, 51] width 73 height 17
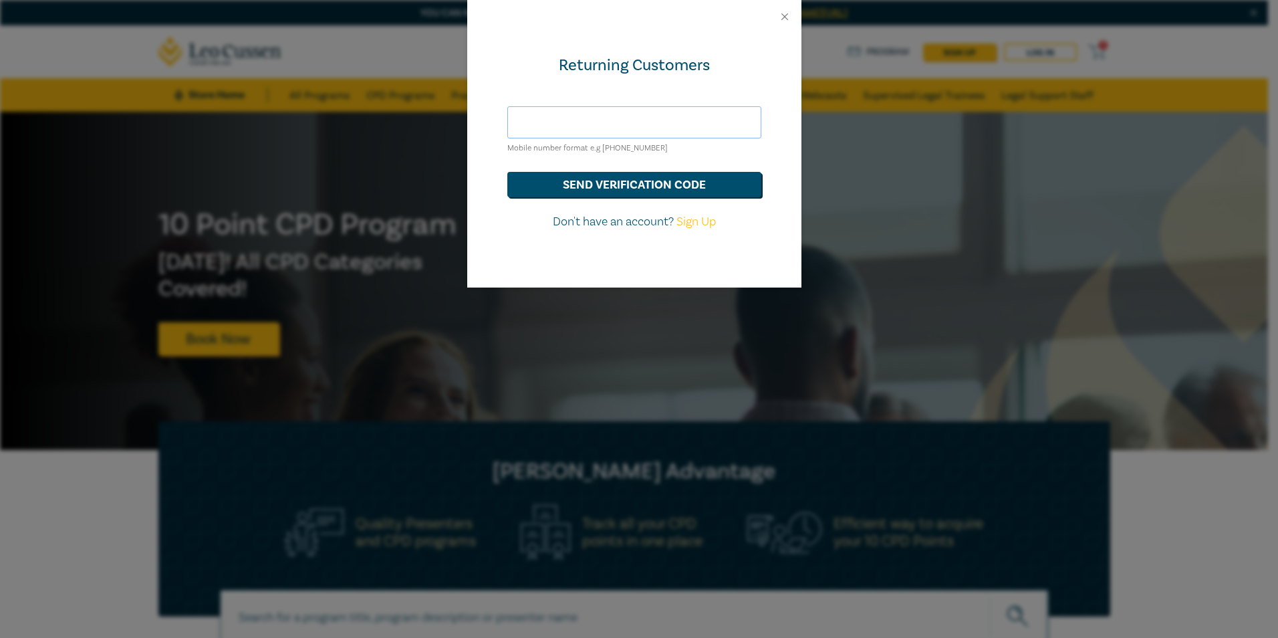
click at [632, 121] on input "text" at bounding box center [634, 122] width 254 height 32
click at [742, 404] on div "Returning Customers Mobile number format e.g +61 000000000 send verification co…" at bounding box center [639, 319] width 1278 height 638
click at [518, 118] on input "text" at bounding box center [634, 122] width 254 height 32
type input "+610438223655"
click at [576, 177] on button "send verification code" at bounding box center [634, 184] width 254 height 25
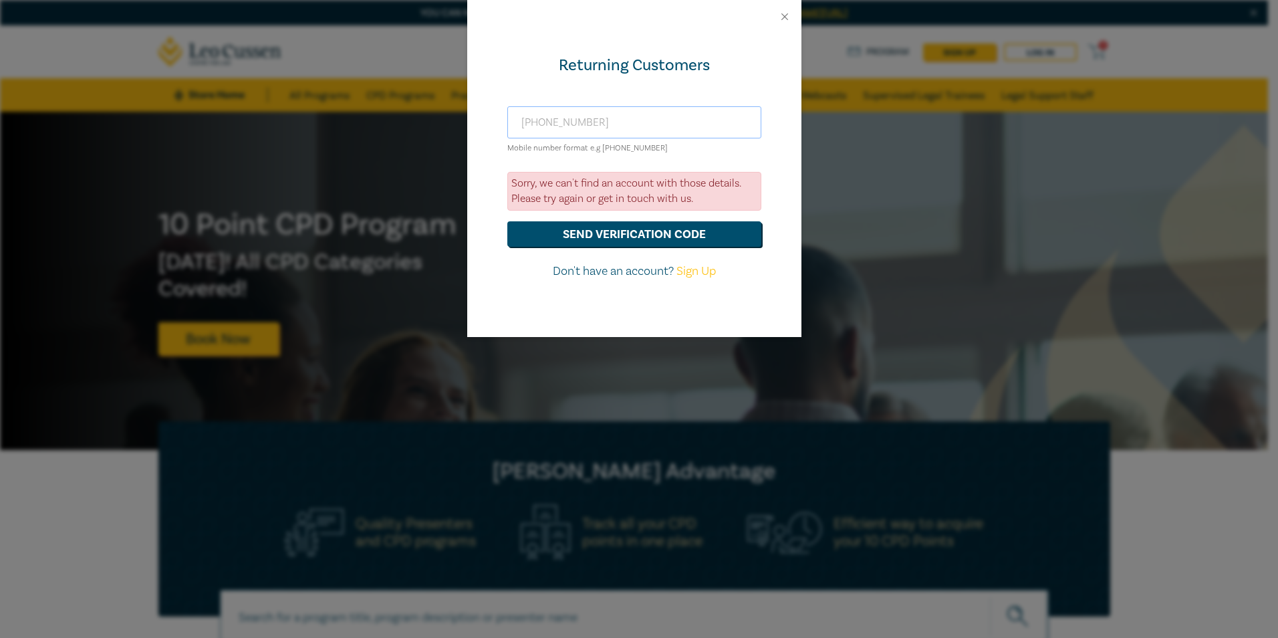
drag, startPoint x: 606, startPoint y: 124, endPoint x: 451, endPoint y: 117, distance: 155.3
click at [451, 117] on div "Returning Customers +610438223655 Mobile number format e.g +61 000000000 Sorry,…" at bounding box center [639, 319] width 1278 height 638
drag, startPoint x: 631, startPoint y: 130, endPoint x: 623, endPoint y: 128, distance: 8.3
click at [631, 130] on input "text" at bounding box center [634, 122] width 254 height 32
type input "birdsey@bigpond.com"
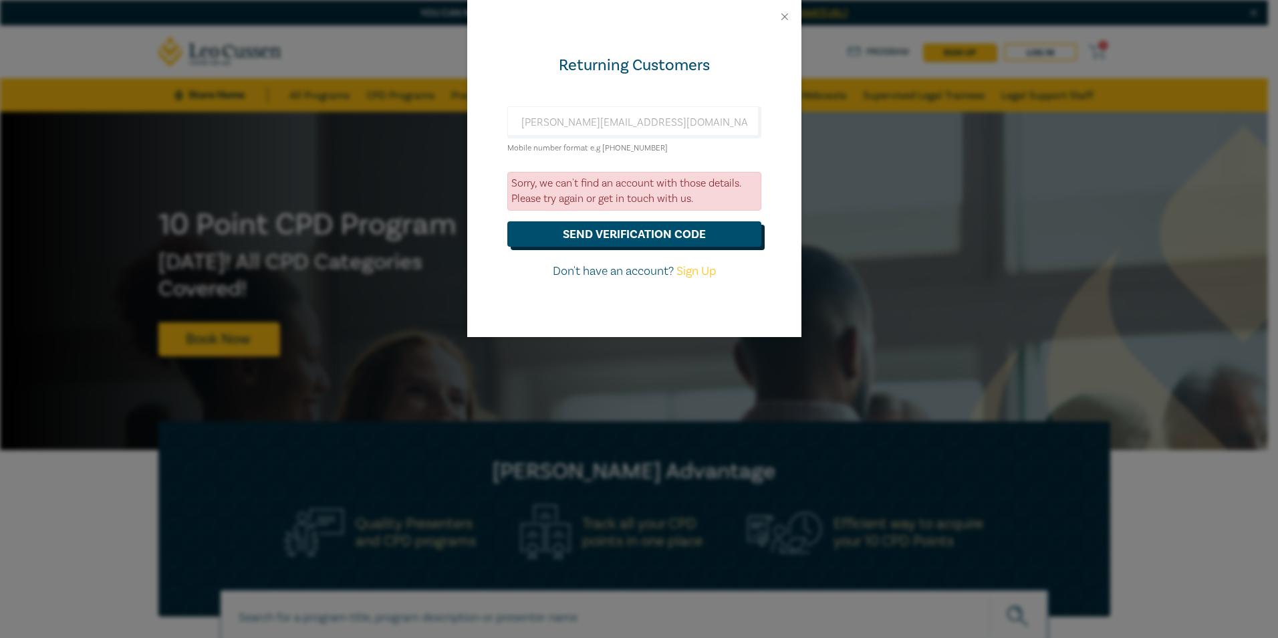
click at [626, 233] on button "send verification code" at bounding box center [634, 233] width 254 height 25
click at [786, 11] on button "Close" at bounding box center [785, 17] width 12 height 12
